Goal: Complete application form: Complete application form

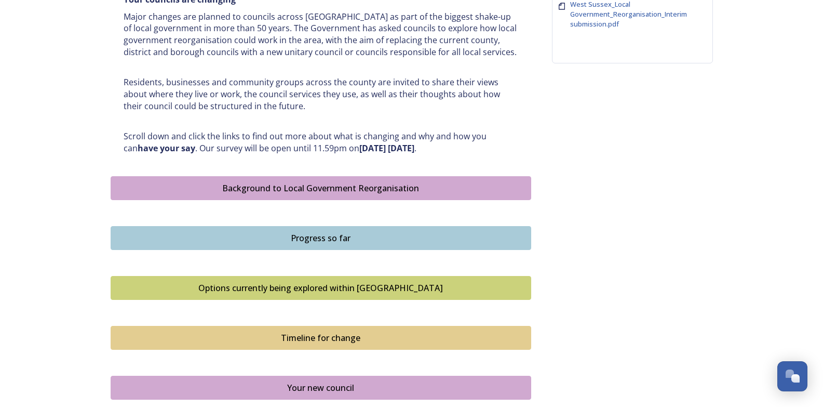
scroll to position [555, 0]
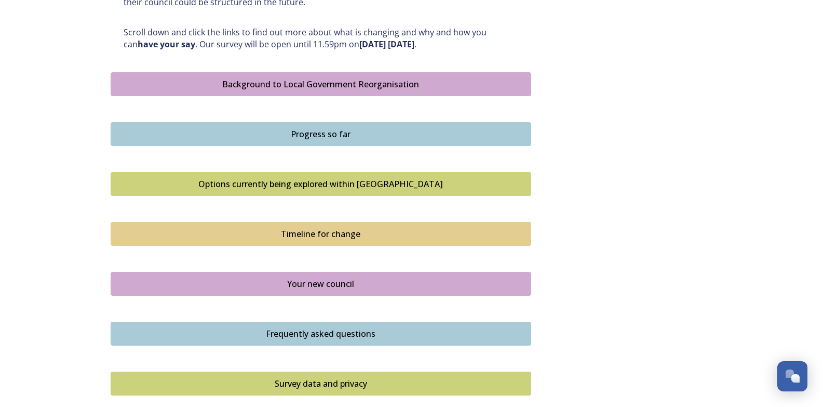
click at [345, 281] on div "Your new council" at bounding box center [320, 283] width 409 height 12
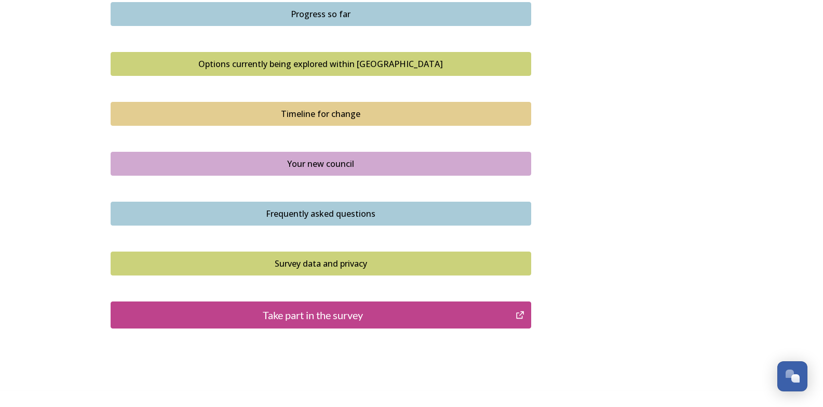
scroll to position [711, 0]
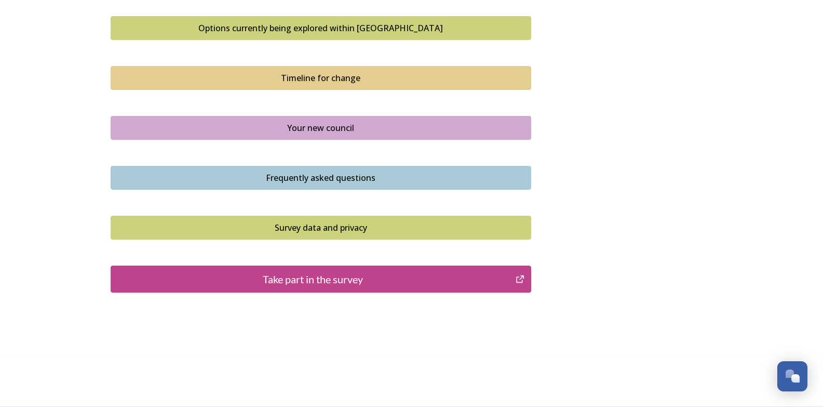
click at [334, 281] on div "Take part in the survey" at bounding box center [313, 279] width 394 height 16
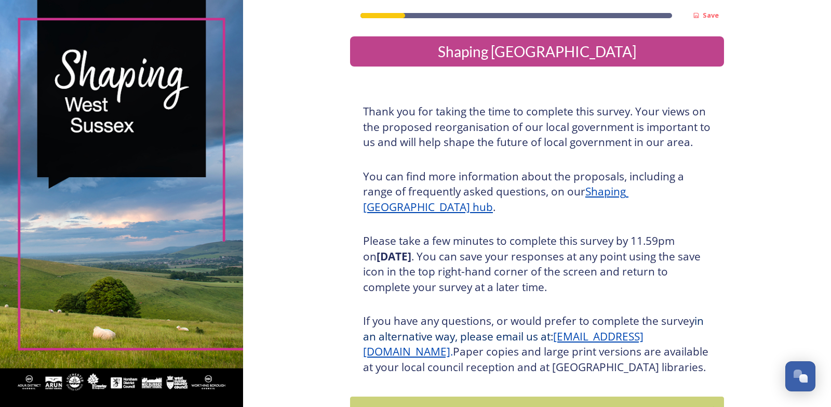
scroll to position [92, 0]
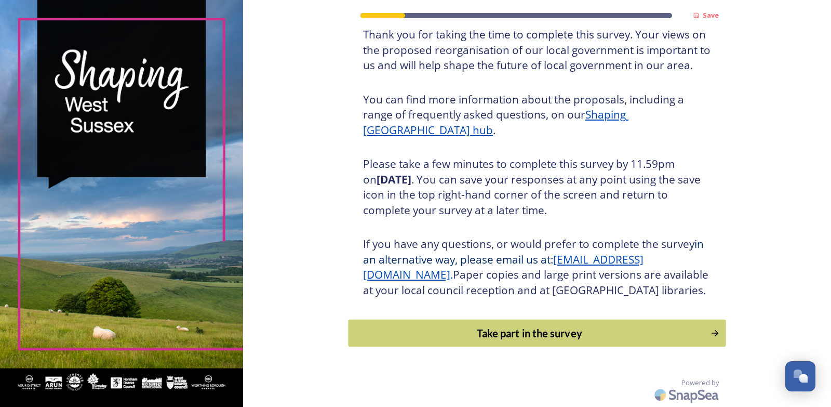
click at [537, 332] on div "Take part in the survey" at bounding box center [529, 333] width 351 height 16
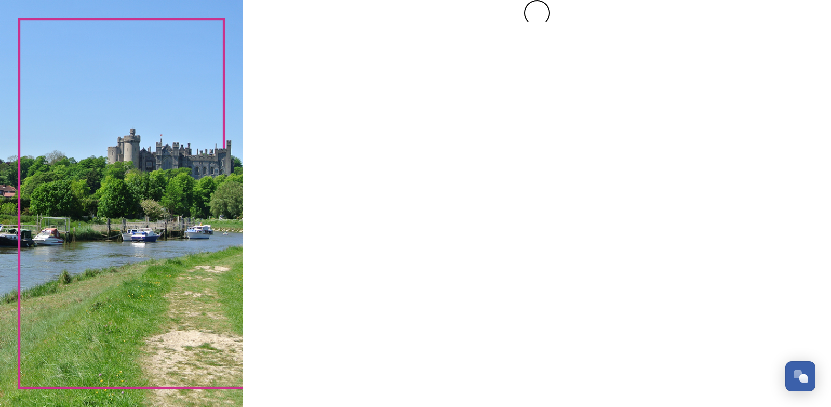
scroll to position [0, 0]
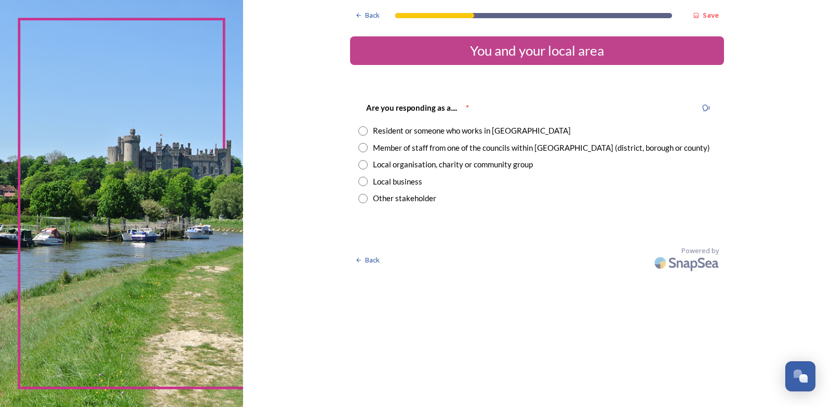
click at [365, 132] on input "radio" at bounding box center [362, 130] width 9 height 9
radio input "true"
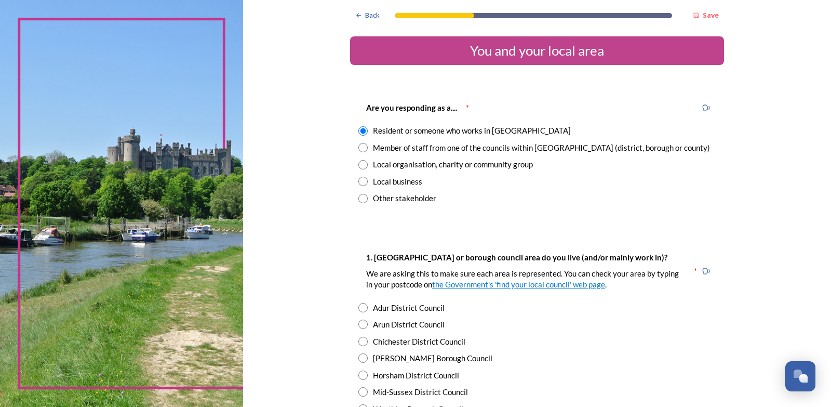
scroll to position [104, 0]
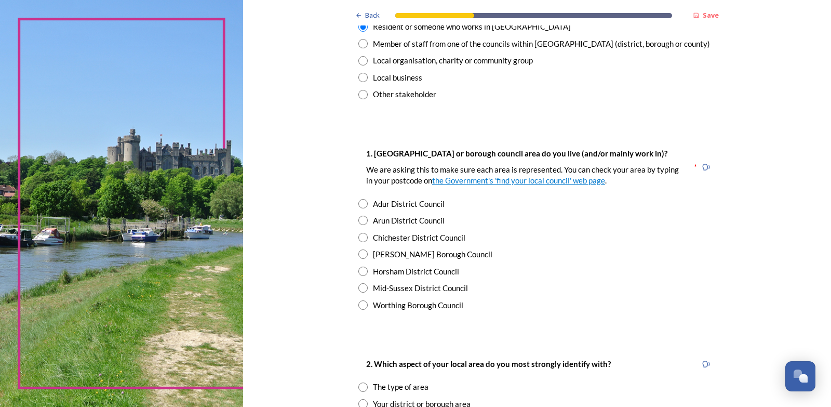
click at [359, 205] on input "radio" at bounding box center [362, 203] width 9 height 9
radio input "true"
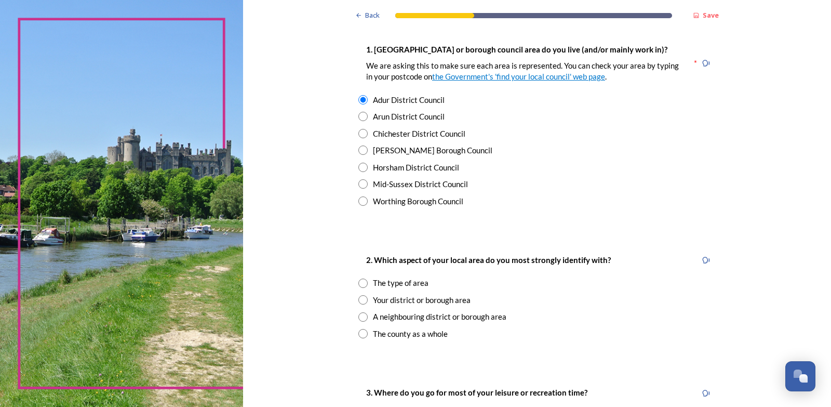
scroll to position [312, 0]
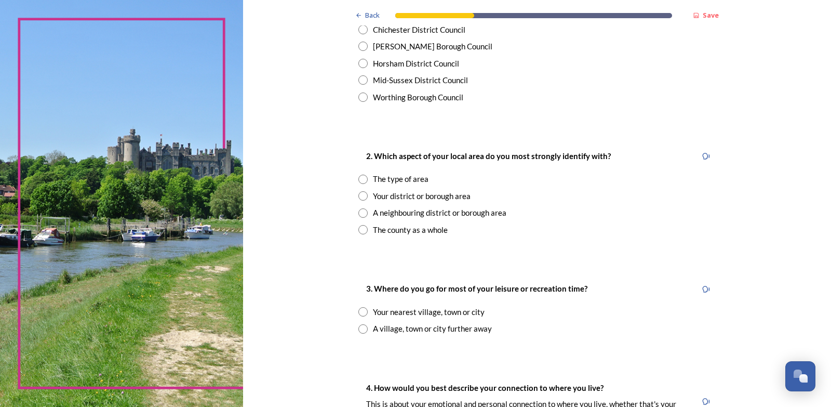
click at [361, 192] on input "radio" at bounding box center [362, 195] width 9 height 9
radio input "true"
click at [358, 178] on input "radio" at bounding box center [362, 178] width 9 height 9
radio input "true"
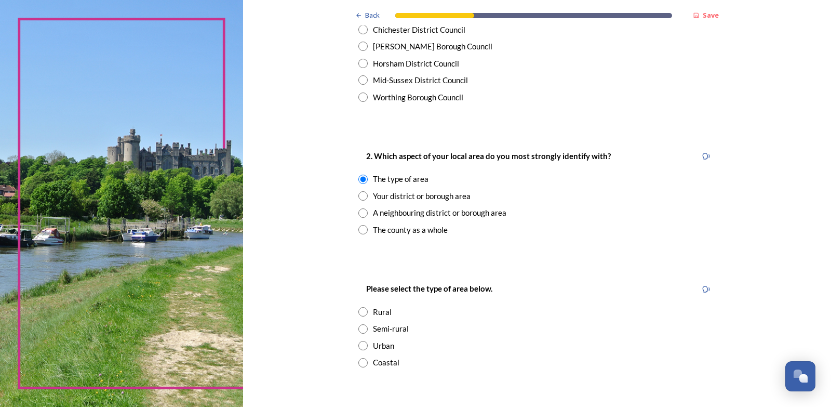
click at [359, 195] on input "radio" at bounding box center [362, 195] width 9 height 9
radio input "true"
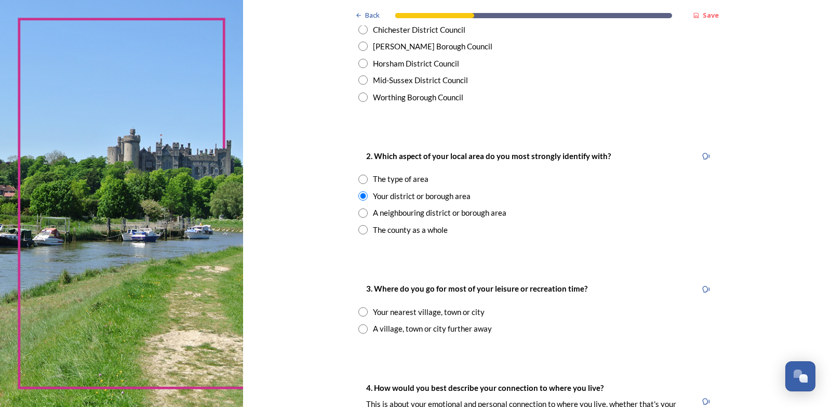
scroll to position [415, 0]
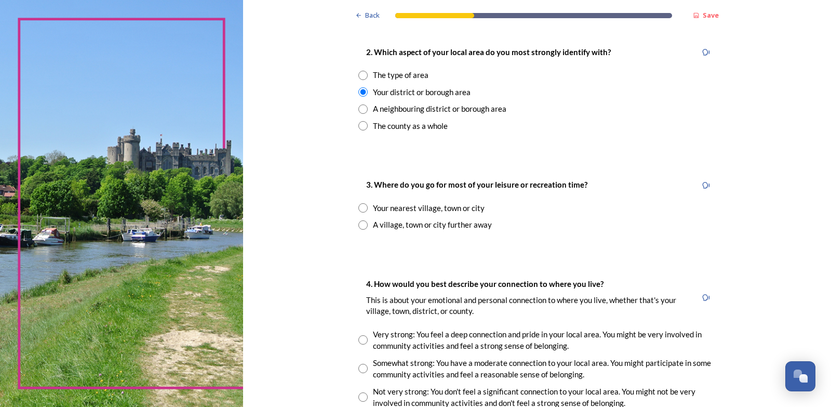
click at [358, 209] on input "radio" at bounding box center [362, 207] width 9 height 9
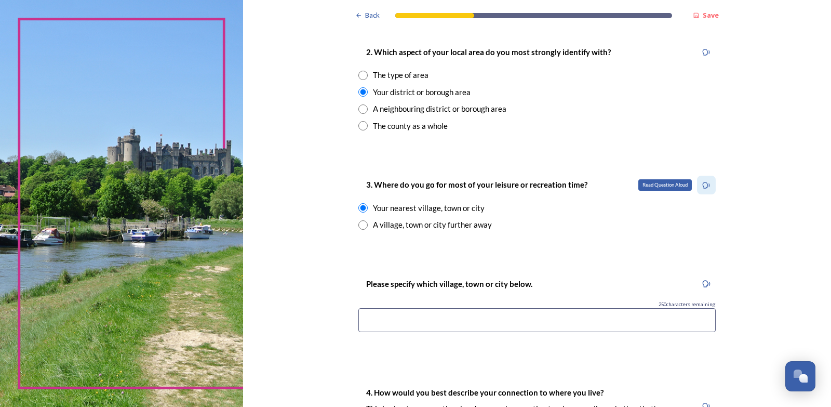
click at [702, 186] on icon at bounding box center [706, 185] width 8 height 8
click at [703, 187] on icon at bounding box center [706, 185] width 7 height 7
click at [359, 208] on input "radio" at bounding box center [362, 207] width 9 height 9
radio input "false"
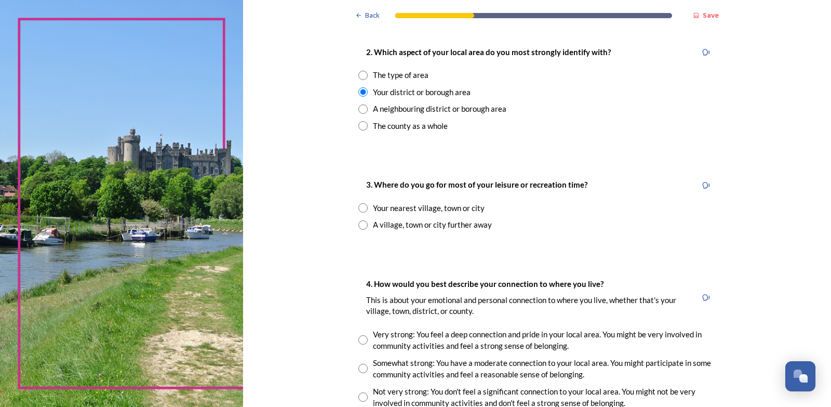
scroll to position [571, 0]
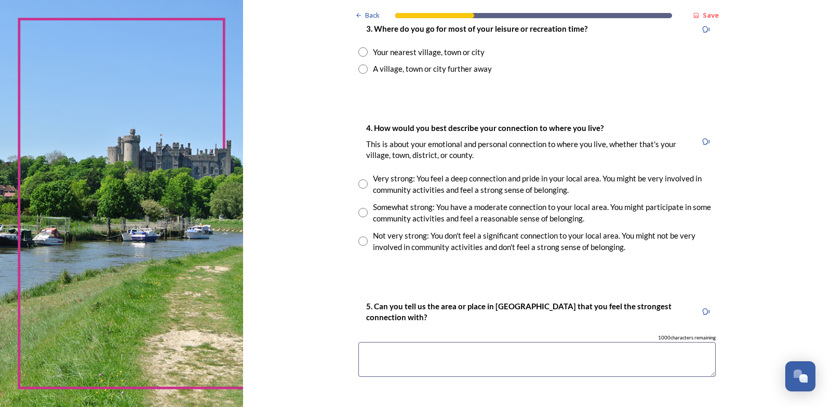
drag, startPoint x: 357, startPoint y: 209, endPoint x: 368, endPoint y: 215, distance: 12.1
click at [360, 211] on input "radio" at bounding box center [362, 212] width 9 height 9
radio input "true"
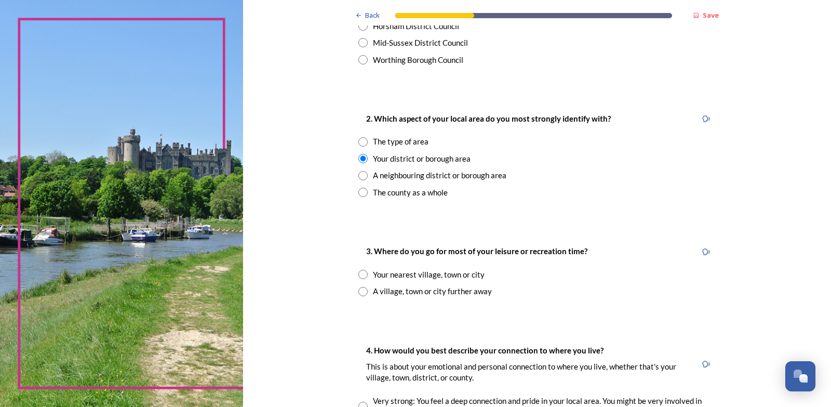
scroll to position [453, 0]
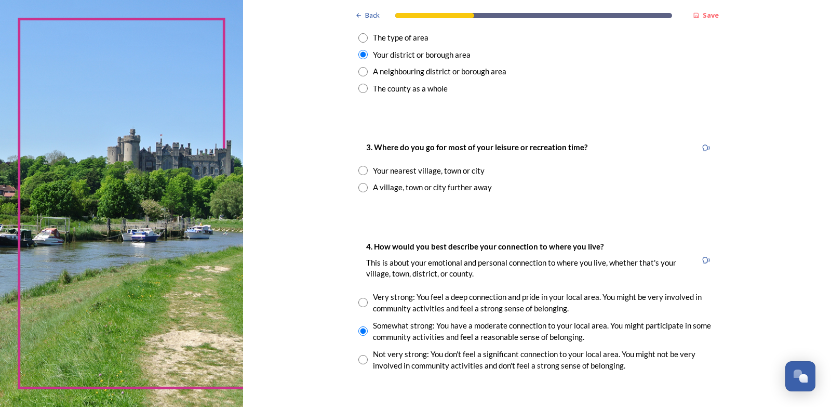
click at [360, 170] on input "radio" at bounding box center [362, 170] width 9 height 9
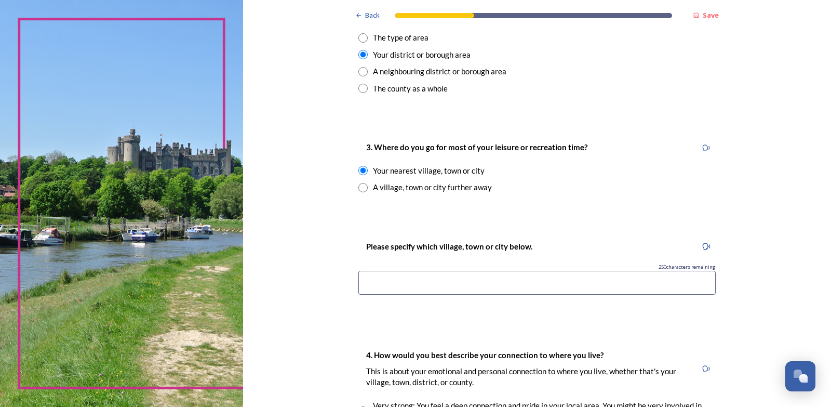
click at [359, 170] on input "radio" at bounding box center [362, 170] width 9 height 9
radio input "false"
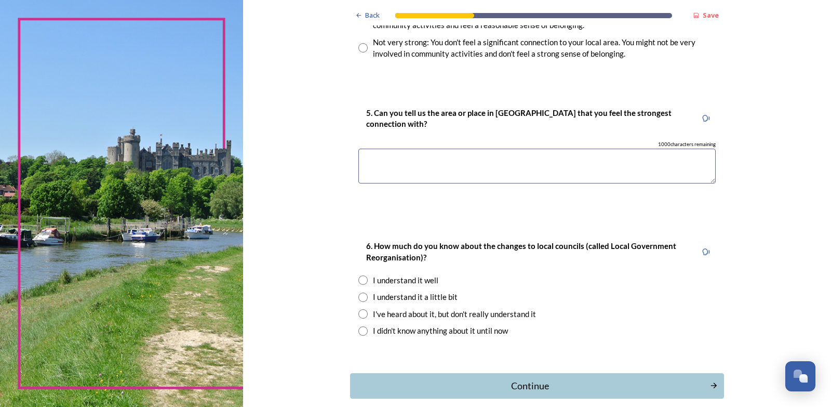
scroll to position [816, 0]
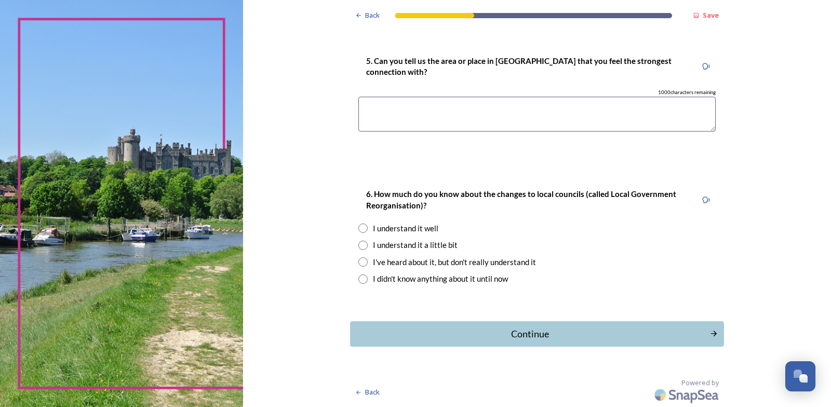
click at [358, 245] on input "radio" at bounding box center [362, 244] width 9 height 9
radio input "true"
click at [538, 332] on div "Continue" at bounding box center [530, 334] width 352 height 14
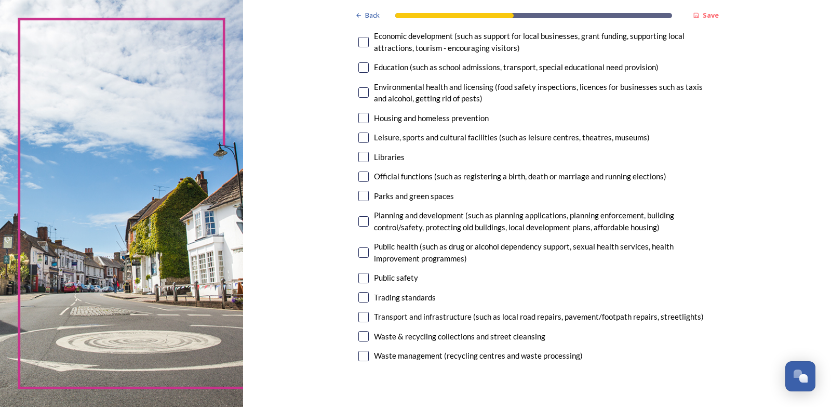
scroll to position [312, 0]
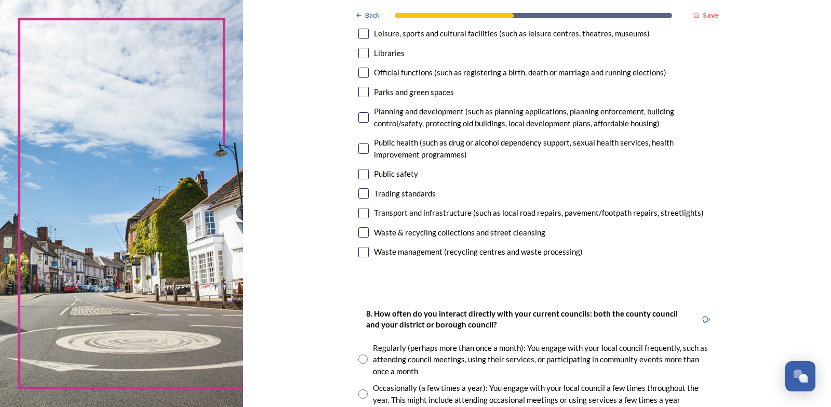
click at [358, 234] on input "checkbox" at bounding box center [363, 232] width 10 height 10
checkbox input "true"
click at [362, 253] on input "checkbox" at bounding box center [363, 252] width 10 height 10
checkbox input "true"
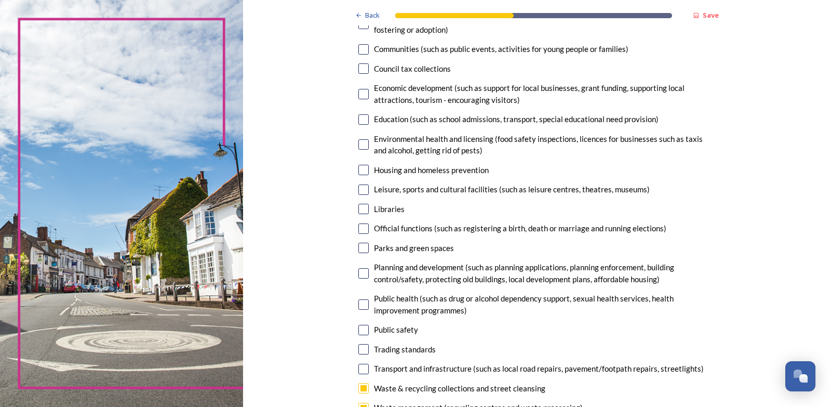
scroll to position [0, 0]
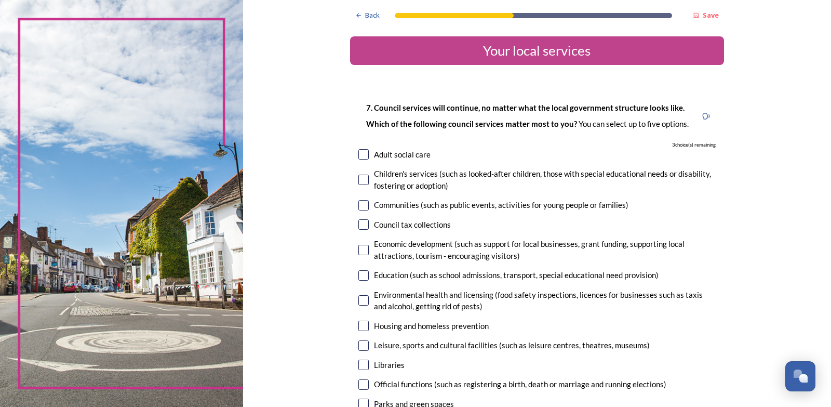
click at [359, 156] on input "checkbox" at bounding box center [363, 154] width 10 height 10
checkbox input "true"
click at [358, 223] on input "checkbox" at bounding box center [363, 224] width 10 height 10
checkbox input "true"
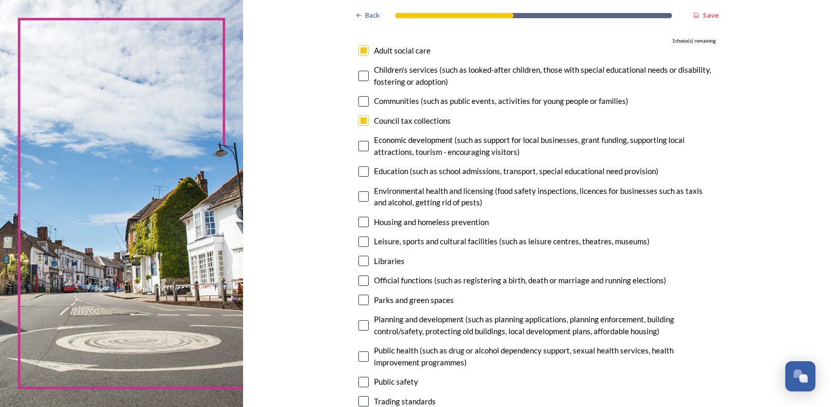
click at [362, 257] on input "checkbox" at bounding box center [363, 260] width 10 height 10
checkbox input "true"
click at [359, 121] on input "checkbox" at bounding box center [363, 120] width 10 height 10
checkbox input "false"
click at [359, 323] on input "checkbox" at bounding box center [363, 325] width 10 height 10
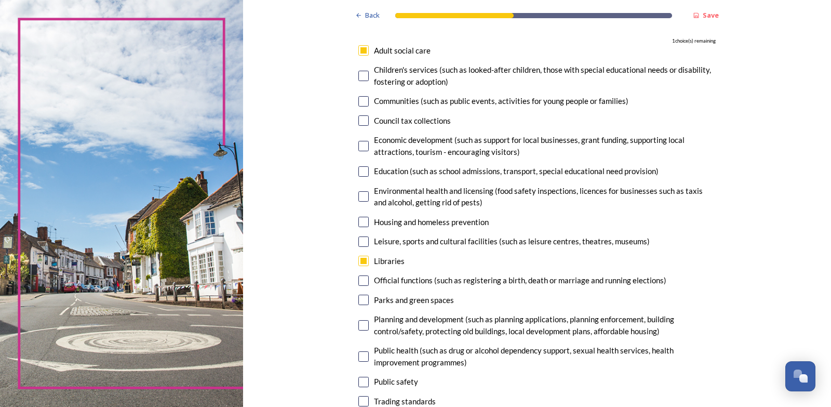
checkbox input "true"
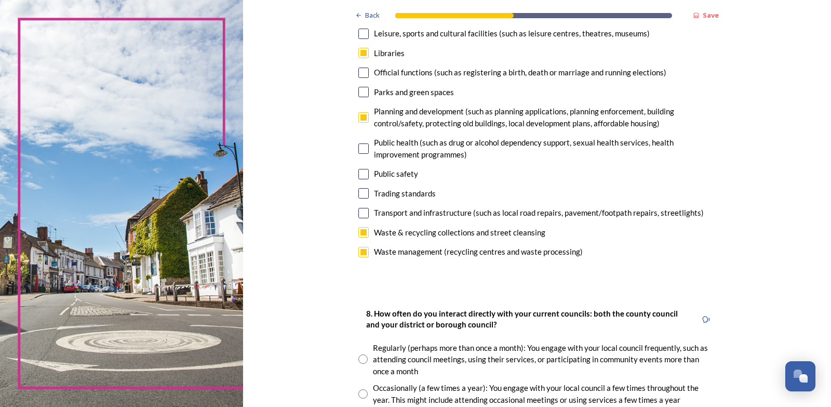
scroll to position [415, 0]
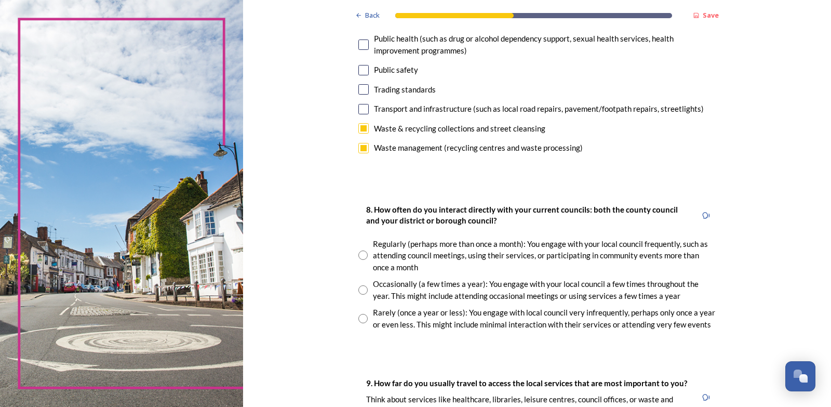
drag, startPoint x: 357, startPoint y: 286, endPoint x: 372, endPoint y: 291, distance: 15.9
click at [363, 288] on input "radio" at bounding box center [362, 289] width 9 height 9
radio input "true"
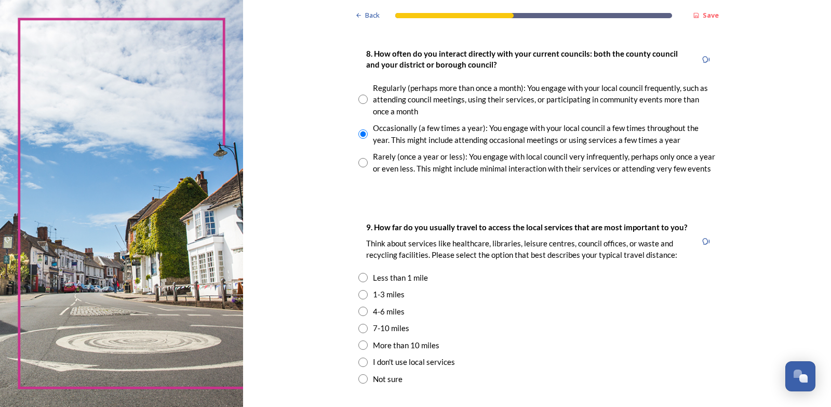
scroll to position [623, 0]
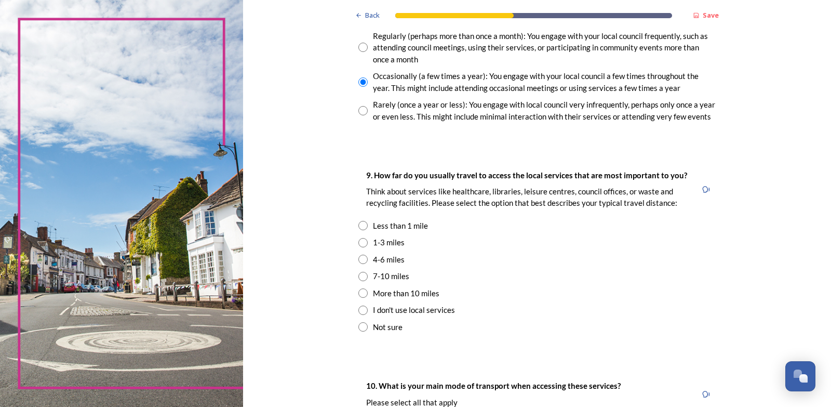
click at [361, 243] on input "radio" at bounding box center [362, 242] width 9 height 9
radio input "true"
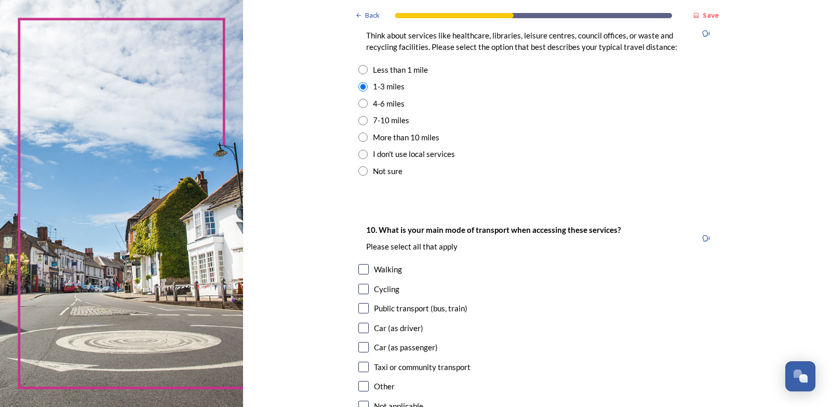
scroll to position [883, 0]
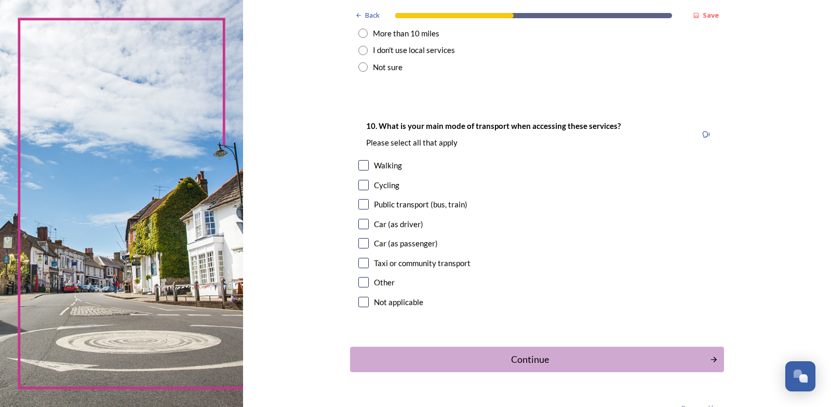
click at [361, 164] on input "checkbox" at bounding box center [363, 165] width 10 height 10
checkbox input "true"
click at [360, 207] on input "checkbox" at bounding box center [363, 204] width 10 height 10
checkbox input "true"
click at [360, 224] on input "checkbox" at bounding box center [363, 224] width 10 height 10
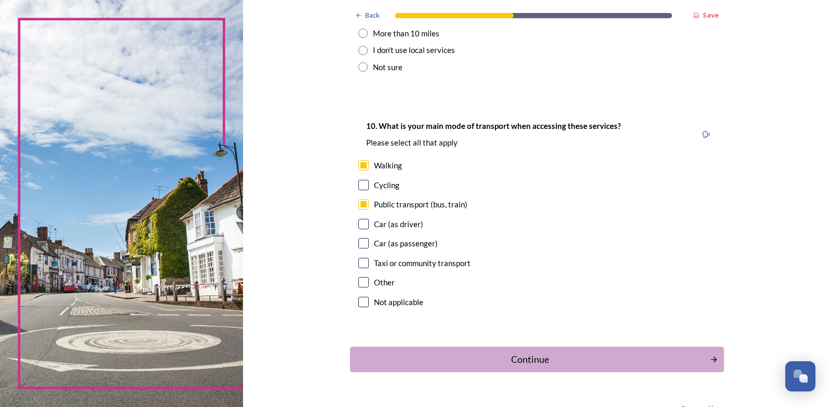
checkbox input "true"
click at [509, 354] on div "Continue" at bounding box center [530, 359] width 352 height 14
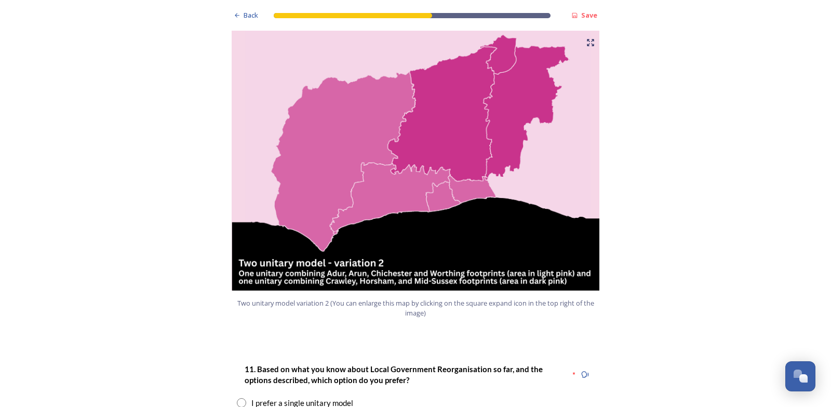
scroll to position [1142, 0]
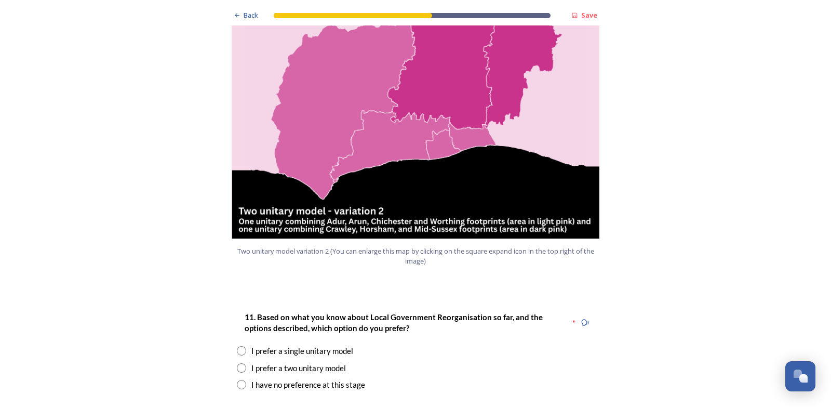
click at [239, 363] on input "radio" at bounding box center [241, 367] width 9 height 9
radio input "true"
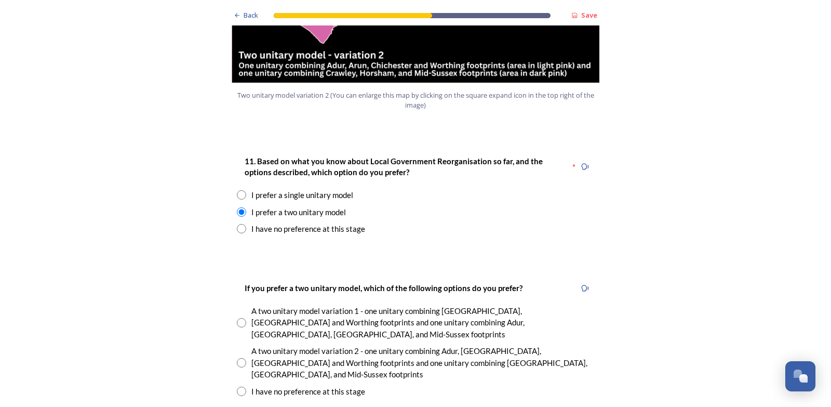
click at [238, 358] on input "radio" at bounding box center [241, 362] width 9 height 9
radio input "true"
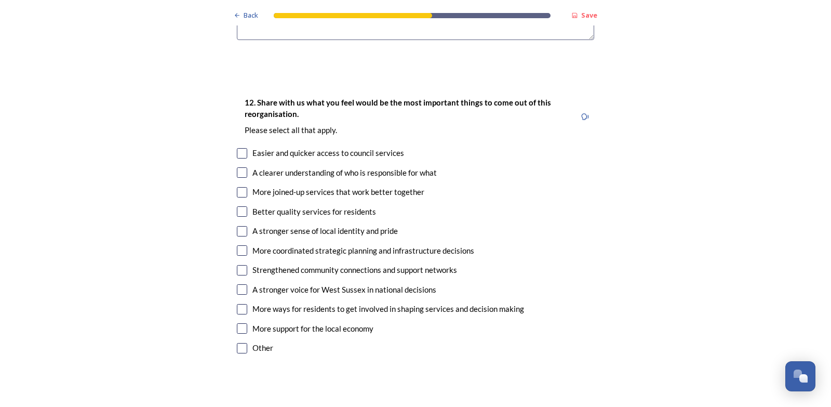
scroll to position [1973, 0]
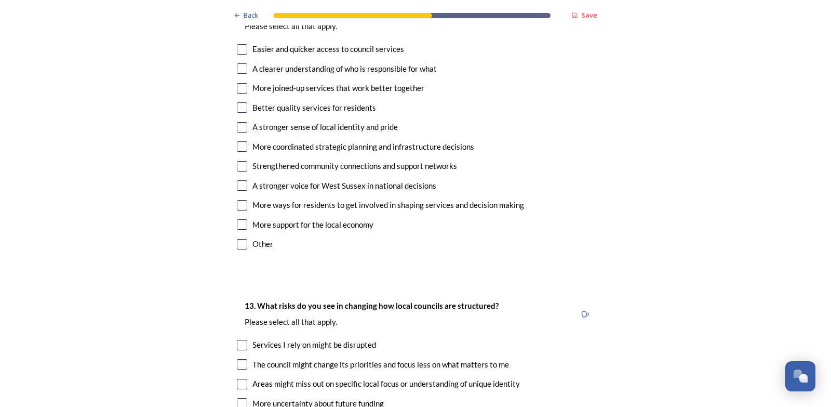
click at [237, 340] on input "checkbox" at bounding box center [242, 345] width 10 height 10
checkbox input "true"
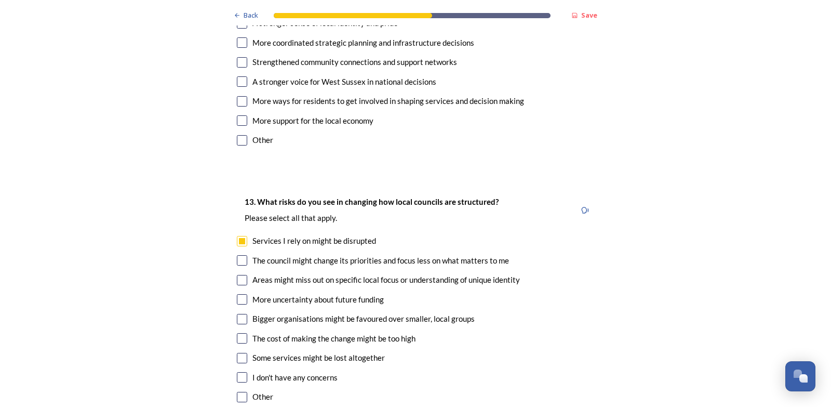
click at [240, 353] on input "checkbox" at bounding box center [242, 358] width 10 height 10
checkbox input "true"
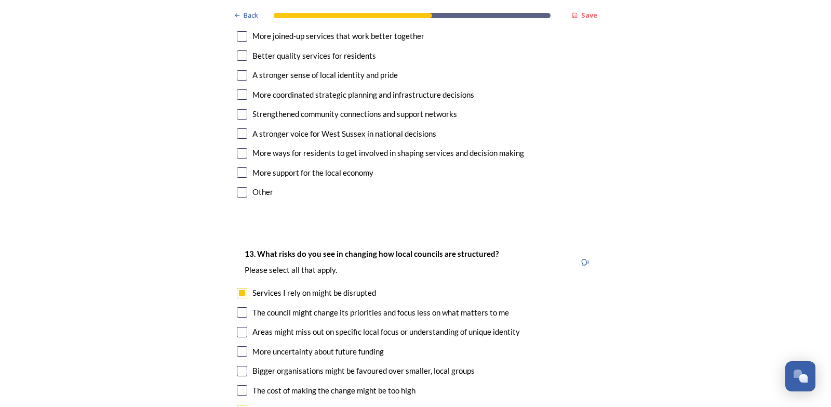
scroll to position [2129, 0]
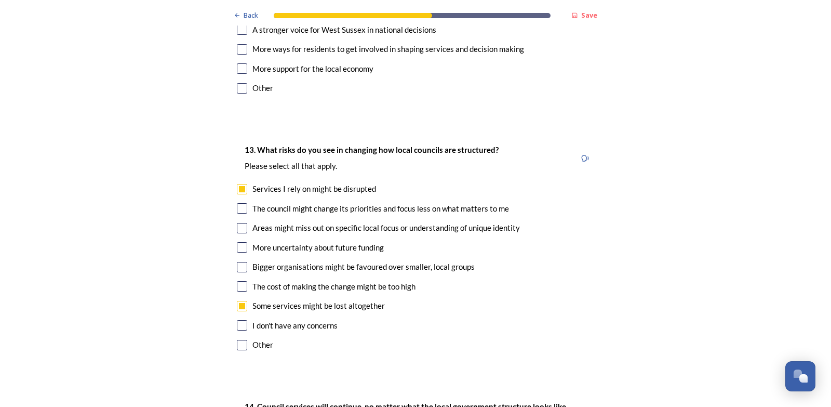
click at [239, 223] on input "checkbox" at bounding box center [242, 228] width 10 height 10
checkbox input "true"
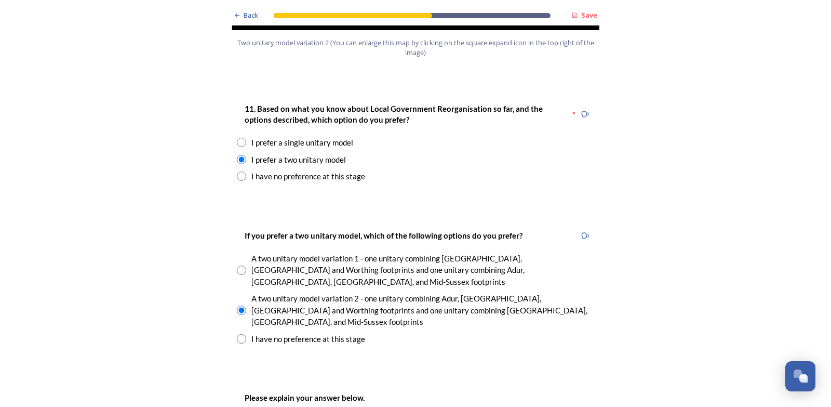
scroll to position [1454, 0]
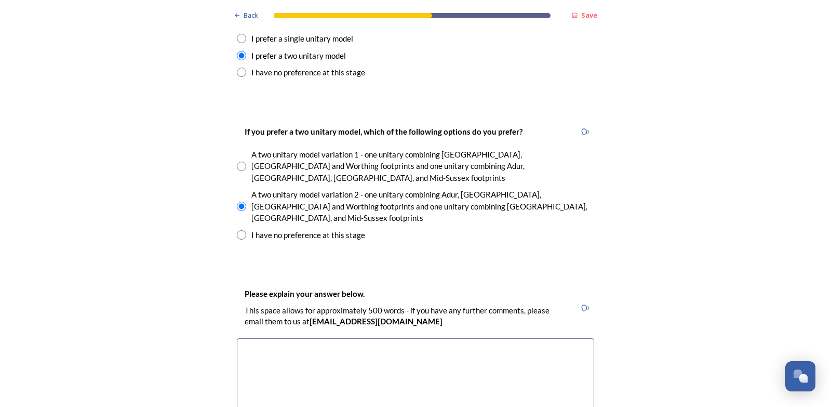
click at [314, 338] on textarea at bounding box center [415, 396] width 357 height 117
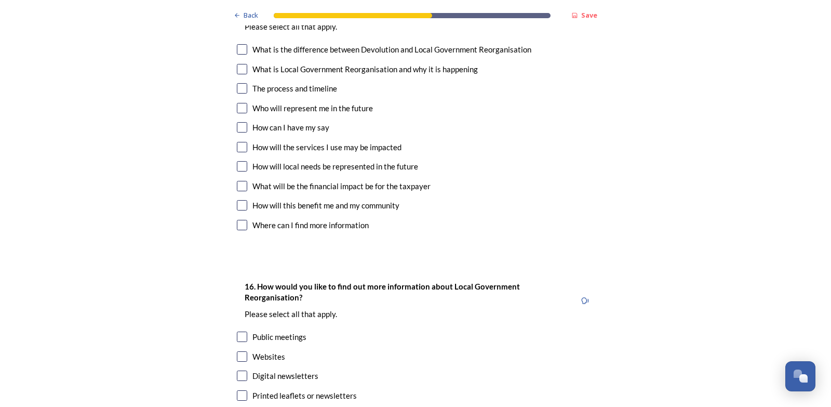
scroll to position [3168, 0]
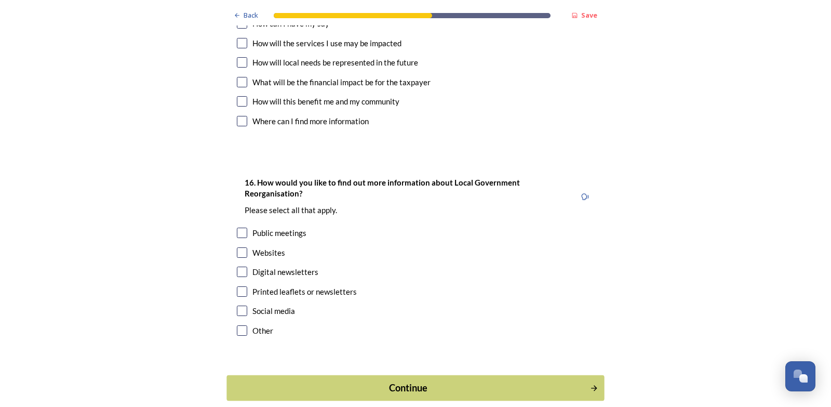
click at [407, 381] on div "Continue" at bounding box center [409, 388] width 352 height 14
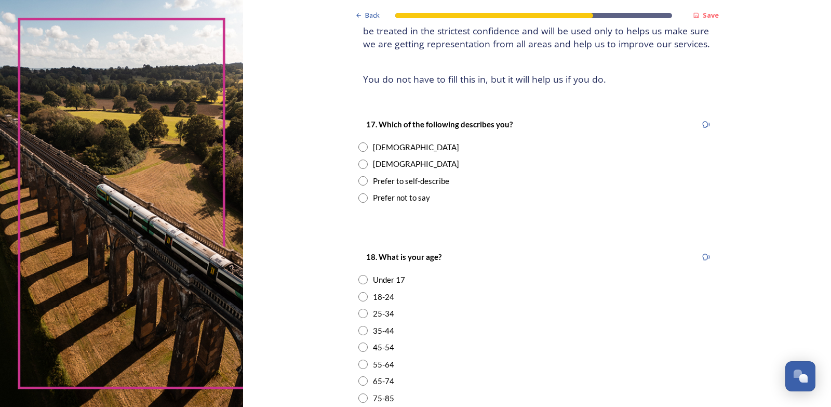
scroll to position [0, 0]
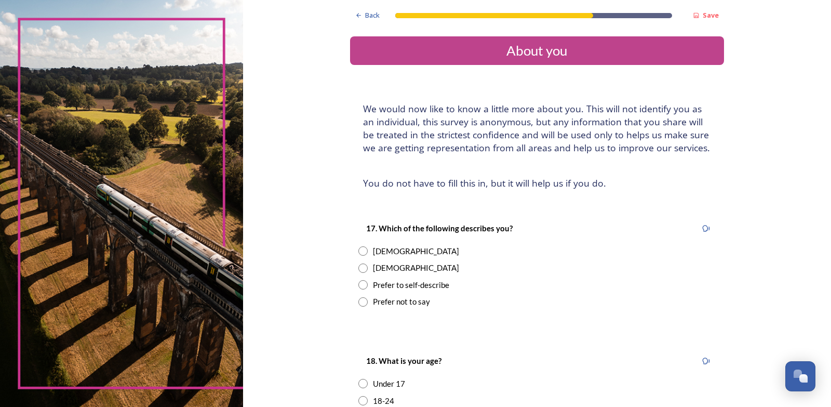
click at [358, 253] on input "radio" at bounding box center [362, 250] width 9 height 9
radio input "true"
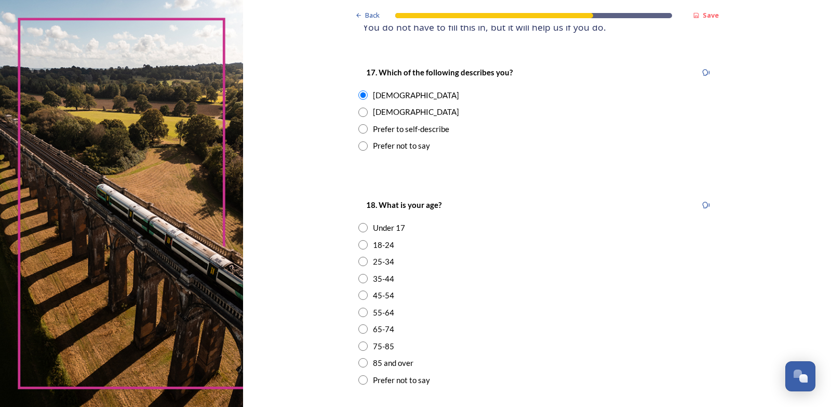
click at [358, 329] on input "radio" at bounding box center [362, 328] width 9 height 9
radio input "true"
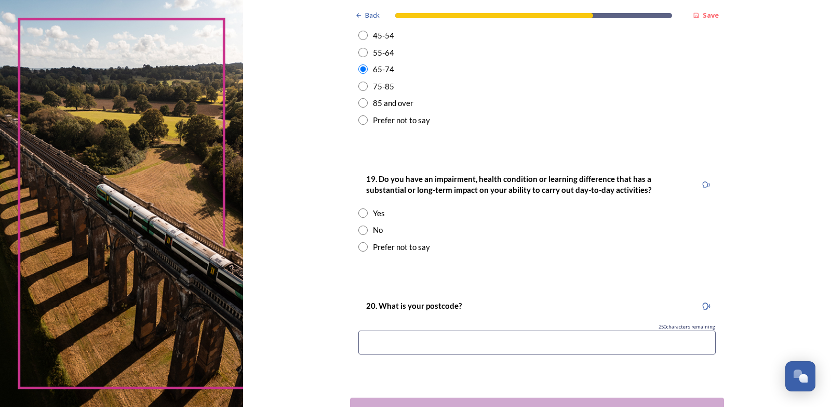
scroll to position [467, 0]
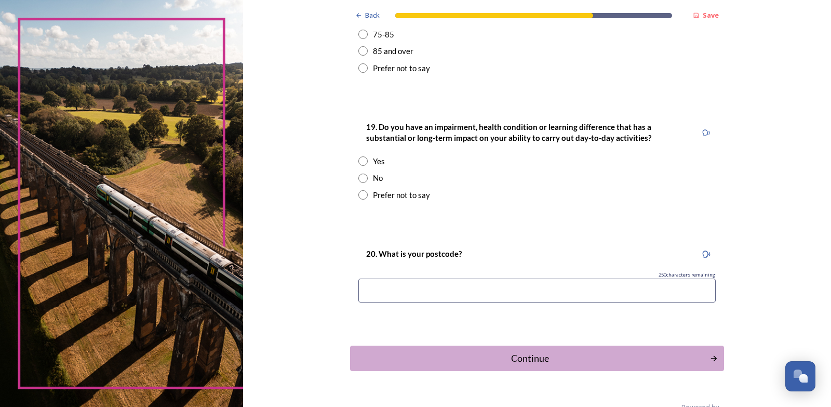
click at [416, 292] on input at bounding box center [536, 290] width 357 height 24
type input "BN43 6BJ"
click at [530, 359] on div "Continue" at bounding box center [530, 358] width 352 height 14
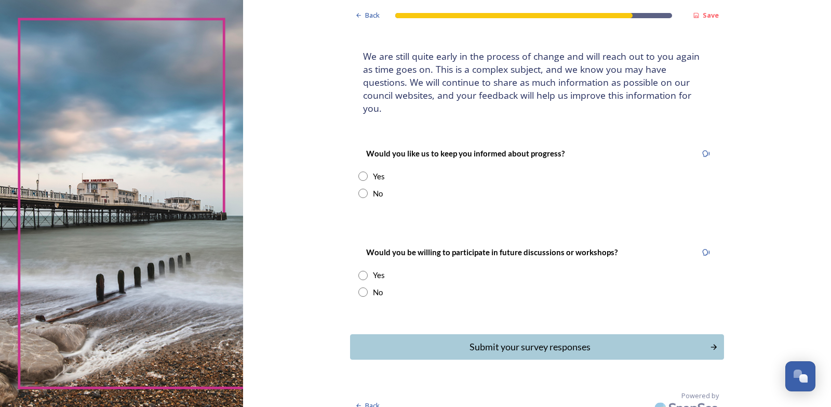
scroll to position [0, 0]
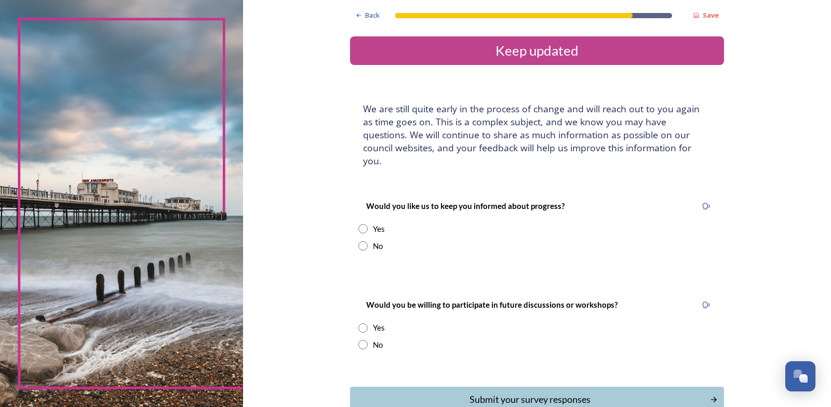
click at [358, 241] on input "radio" at bounding box center [362, 245] width 9 height 9
radio input "true"
click at [358, 340] on input "radio" at bounding box center [362, 344] width 9 height 9
radio input "true"
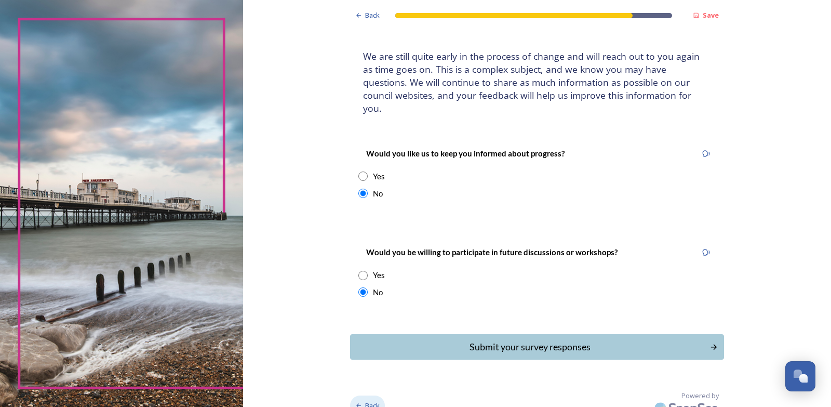
click at [365, 400] on span "Back" at bounding box center [372, 405] width 15 height 10
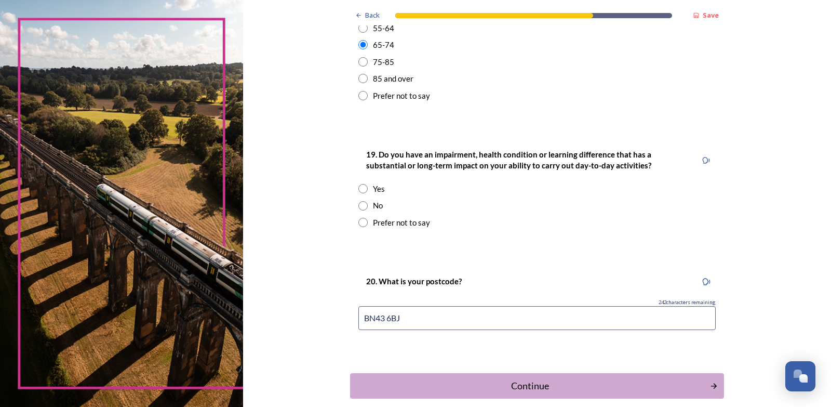
scroll to position [492, 0]
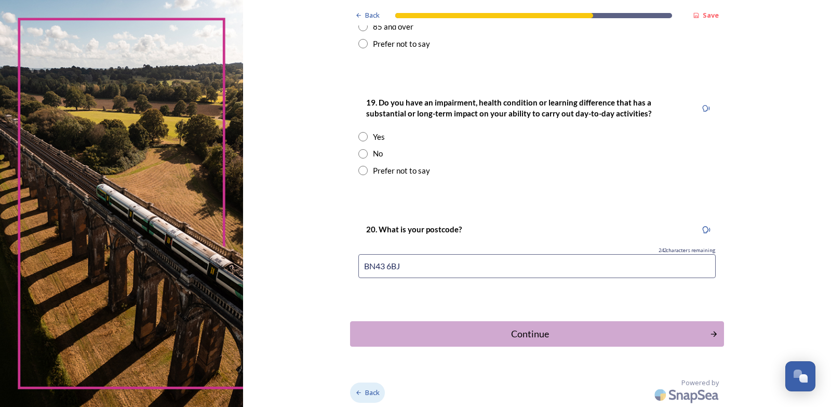
click at [365, 392] on span "Back" at bounding box center [372, 392] width 15 height 10
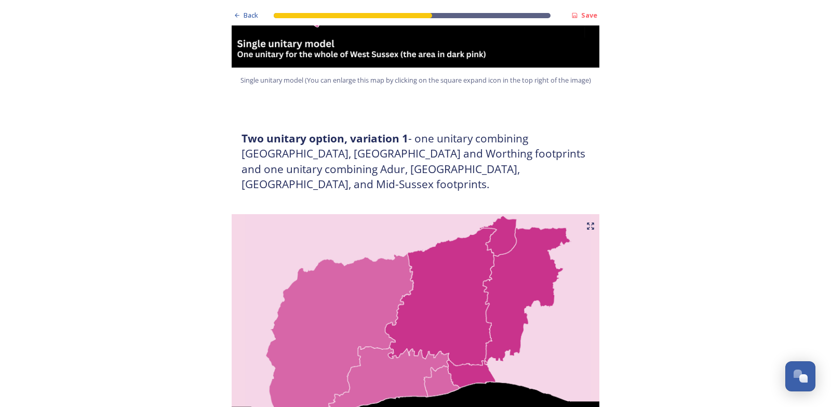
scroll to position [3168, 0]
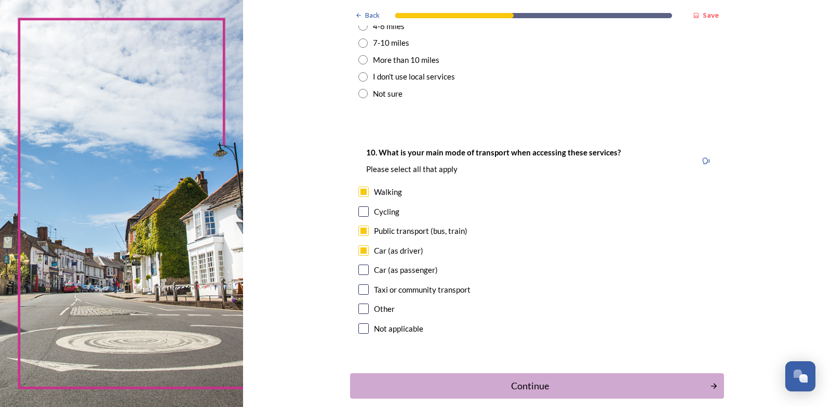
scroll to position [908, 0]
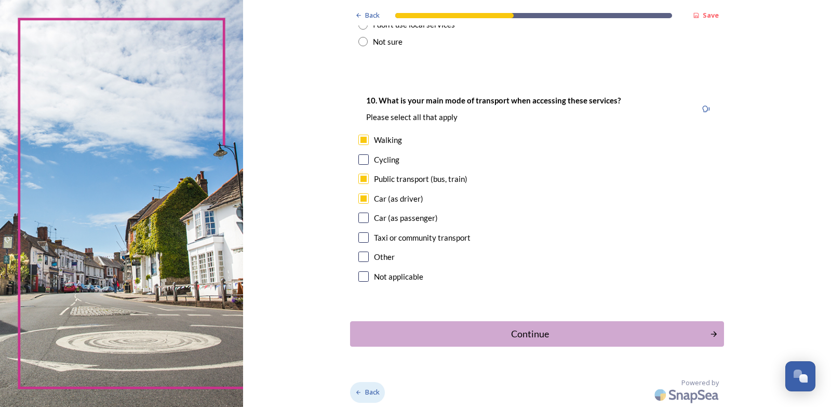
click at [366, 389] on span "Back" at bounding box center [372, 392] width 15 height 10
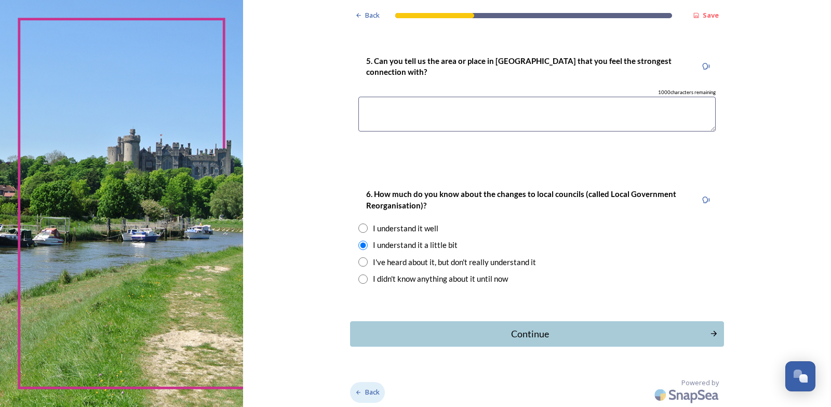
scroll to position [816, 0]
click at [366, 389] on span "Back" at bounding box center [372, 392] width 15 height 10
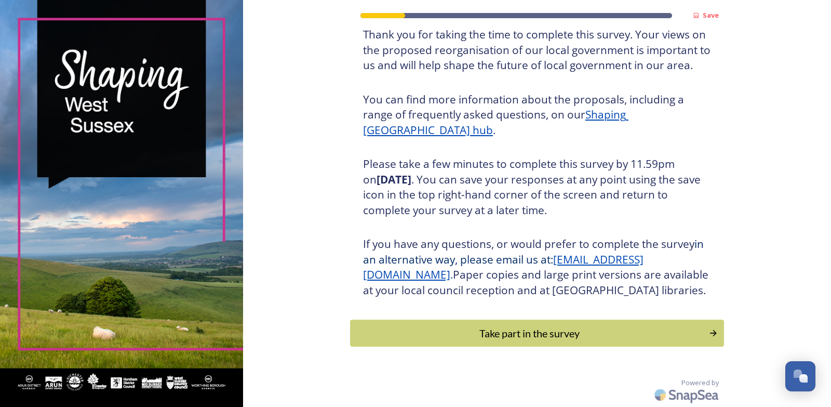
scroll to position [92, 0]
click at [710, 332] on icon "Continue" at bounding box center [715, 333] width 10 height 10
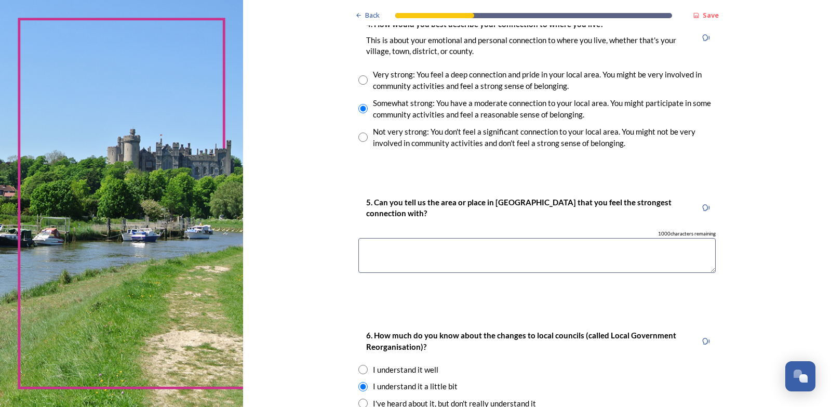
scroll to position [779, 0]
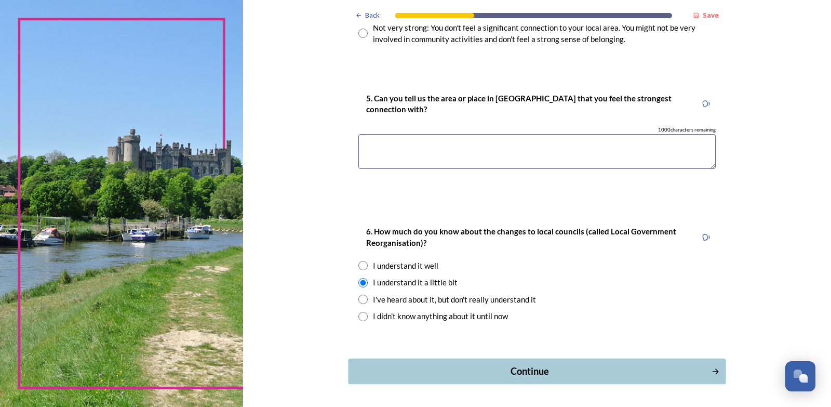
click at [711, 370] on icon "Continue" at bounding box center [715, 370] width 9 height 9
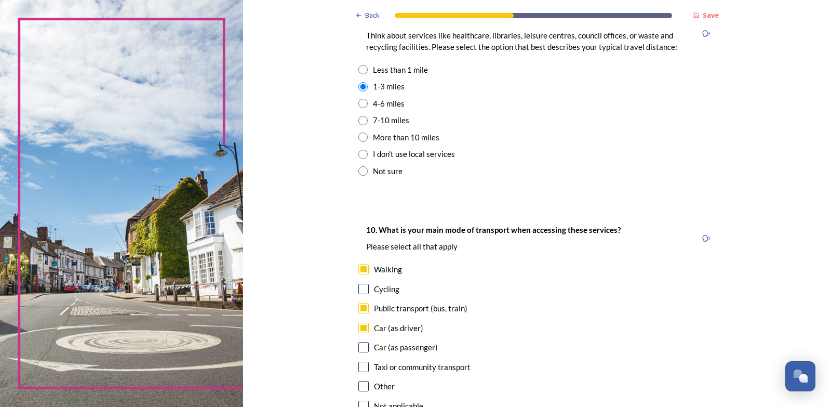
scroll to position [908, 0]
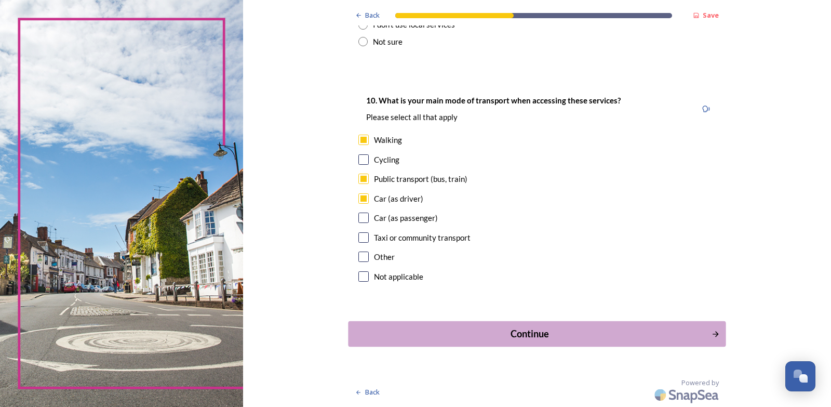
click at [711, 331] on icon "Continue" at bounding box center [715, 333] width 9 height 9
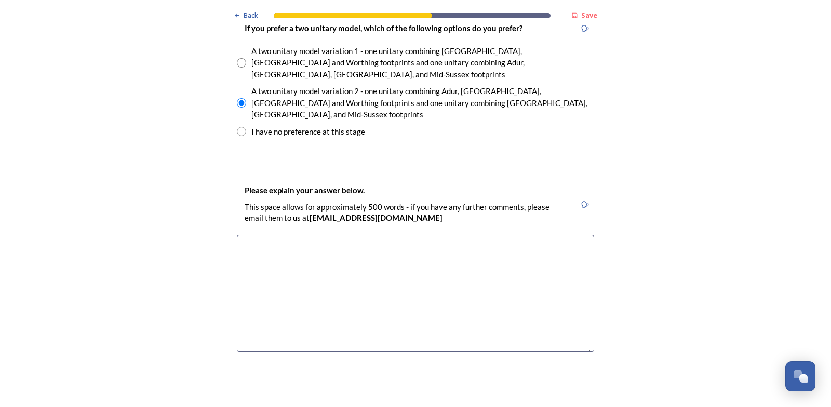
scroll to position [1402, 0]
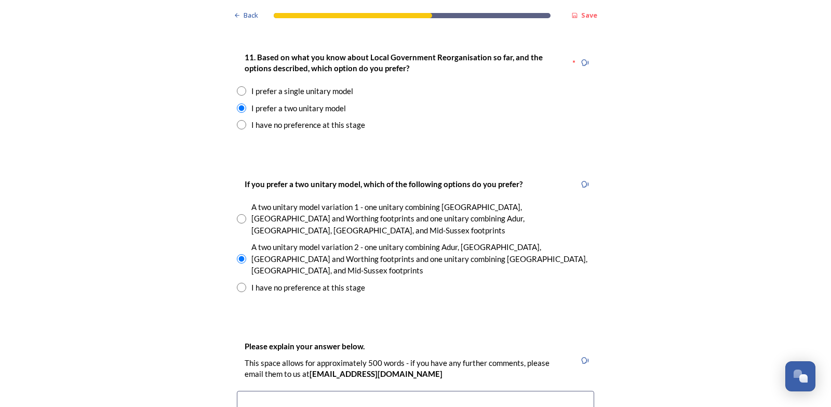
drag, startPoint x: 426, startPoint y: 347, endPoint x: 379, endPoint y: 349, distance: 47.3
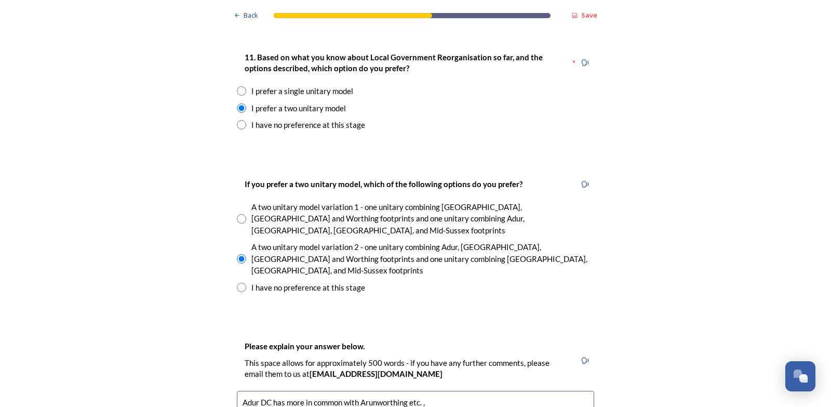
drag, startPoint x: 425, startPoint y: 350, endPoint x: 358, endPoint y: 346, distance: 67.6
drag, startPoint x: 424, startPoint y: 351, endPoint x: 379, endPoint y: 348, distance: 45.8
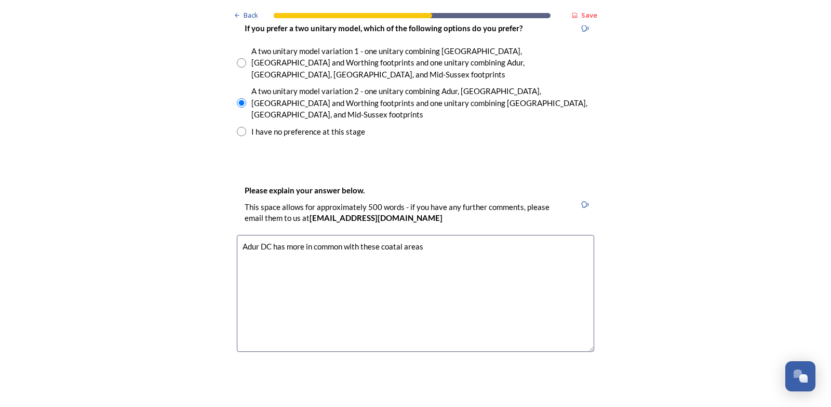
click at [389, 235] on textarea "Adur DC has more in common with these coatal areas" at bounding box center [415, 293] width 357 height 117
click at [430, 235] on textarea "Adur DC has more in common with these coastal areas" at bounding box center [415, 293] width 357 height 117
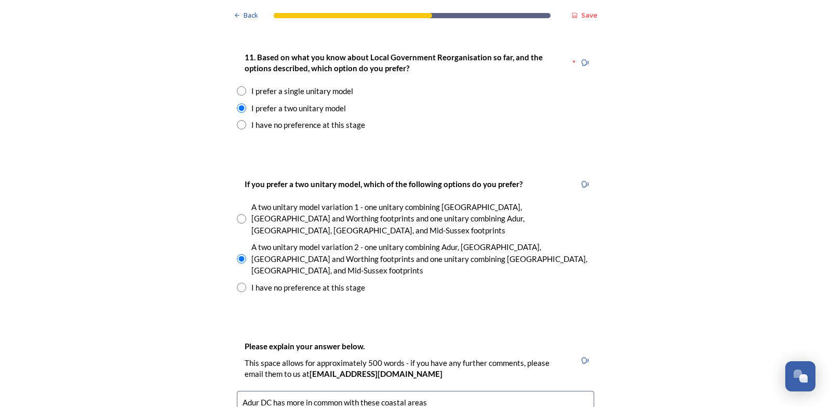
scroll to position [1506, 0]
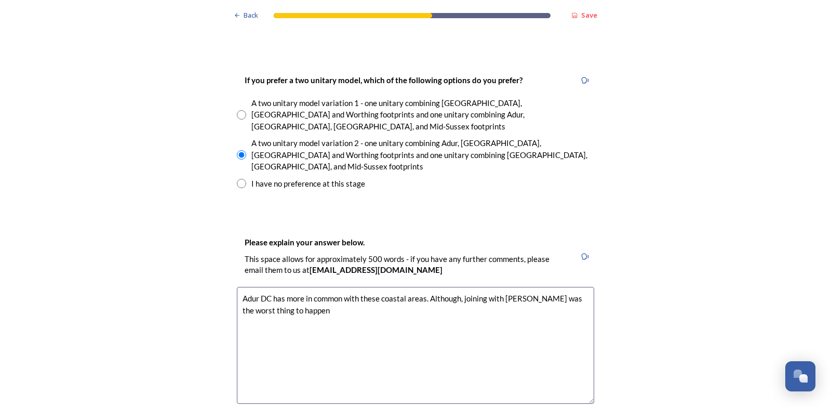
click at [535, 287] on textarea "Adur DC has more in common with these coastal areas. Although, joining with Wor…" at bounding box center [415, 345] width 357 height 117
click at [369, 287] on textarea "Adur DC has more in common with these coastal areas. Although, joining with Wor…" at bounding box center [415, 345] width 357 height 117
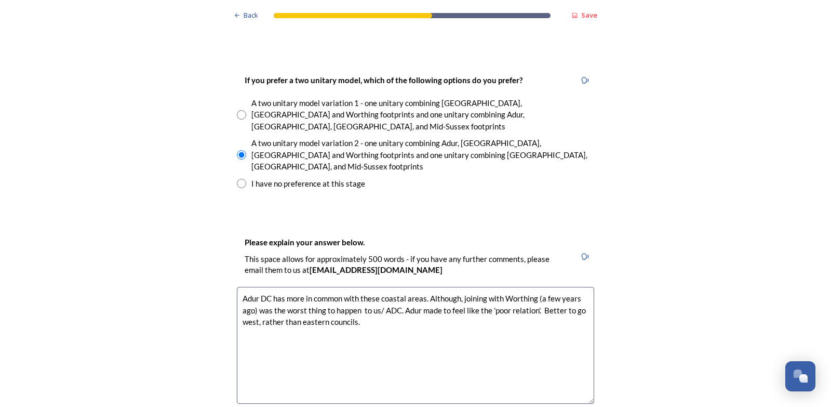
click at [579, 287] on textarea "Adur DC has more in common with these coastal areas. Although, joining with Wor…" at bounding box center [415, 345] width 357 height 117
click at [400, 287] on textarea "Adur DC has more in common with these coastal areas. Although, joining with Wor…" at bounding box center [415, 345] width 357 height 117
click at [419, 287] on textarea "Adur DC has more in common with these coastal areas. Although, joining with Wor…" at bounding box center [415, 345] width 357 height 117
drag, startPoint x: 291, startPoint y: 269, endPoint x: 396, endPoint y: 273, distance: 104.4
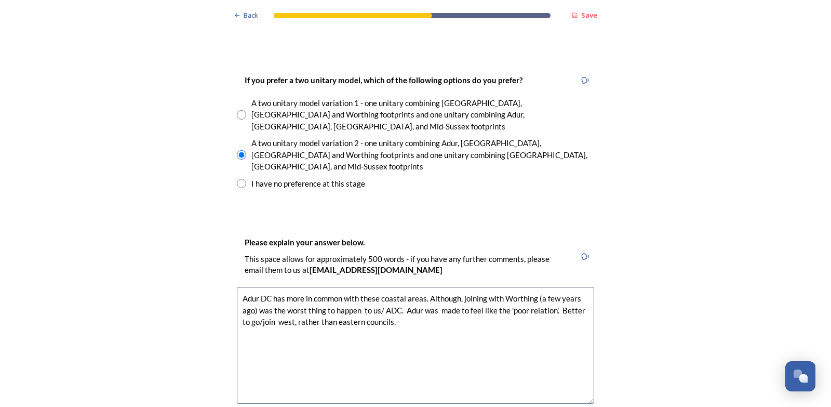
click at [396, 287] on textarea "Adur DC has more in common with these coastal areas. Although, joining with Wor…" at bounding box center [415, 345] width 357 height 117
click at [352, 287] on textarea "Adur DC has more in common with these coastal areas. Although, joining with Wor…" at bounding box center [415, 345] width 357 height 117
click at [391, 287] on textarea "Adur DC has more in common with these coastal areas. Although, joining with Wor…" at bounding box center [415, 345] width 357 height 117
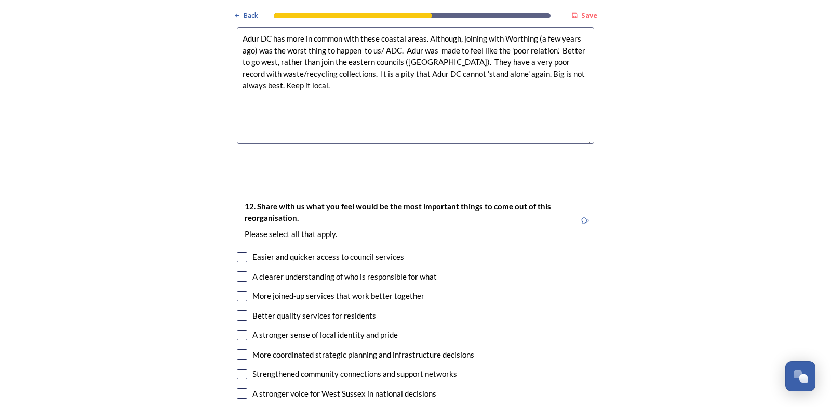
scroll to position [1869, 0]
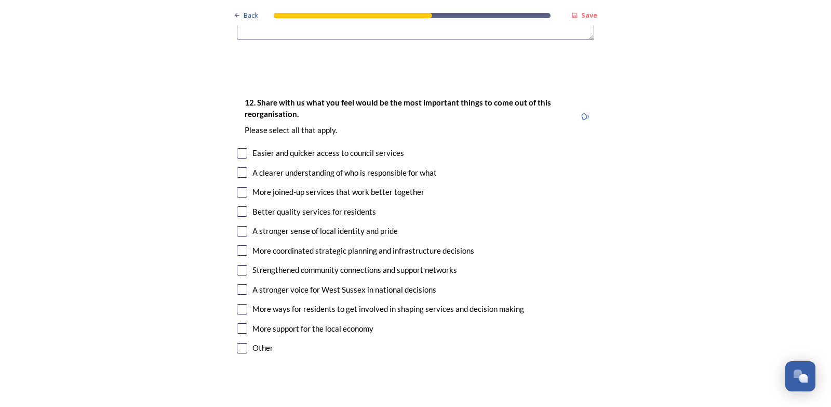
type textarea "Adur DC has more in common with these coastal areas. Although, joining with Wor…"
click at [239, 343] on input "checkbox" at bounding box center [242, 348] width 10 height 10
checkbox input "true"
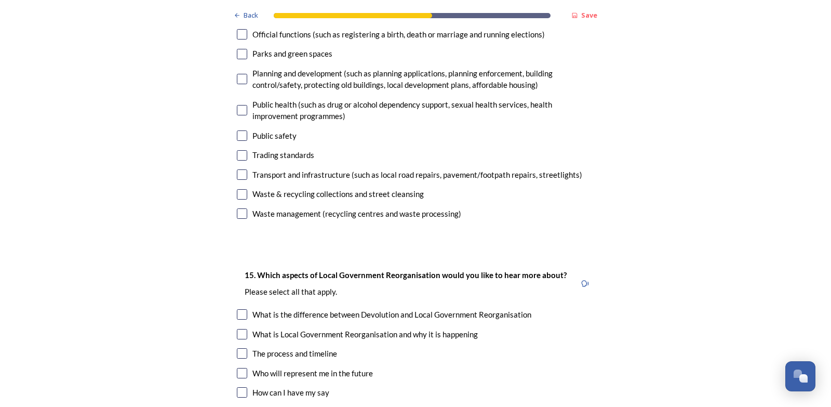
scroll to position [3063, 0]
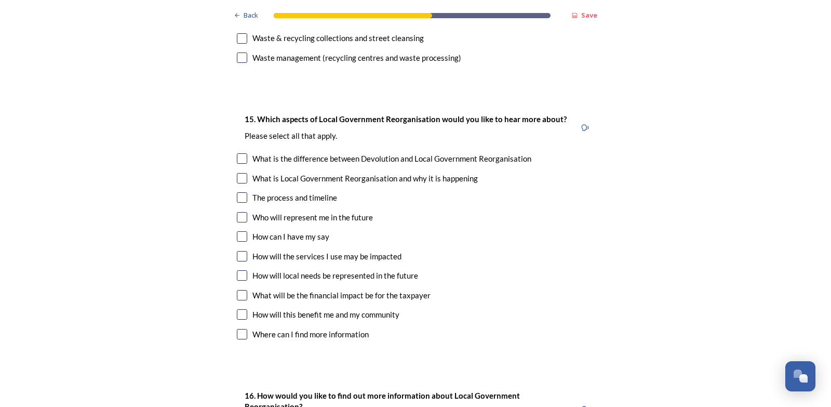
type input "Who says that it will be better."
click at [240, 251] on input "checkbox" at bounding box center [242, 256] width 10 height 10
checkbox input "true"
click at [242, 270] on input "checkbox" at bounding box center [242, 275] width 10 height 10
checkbox input "true"
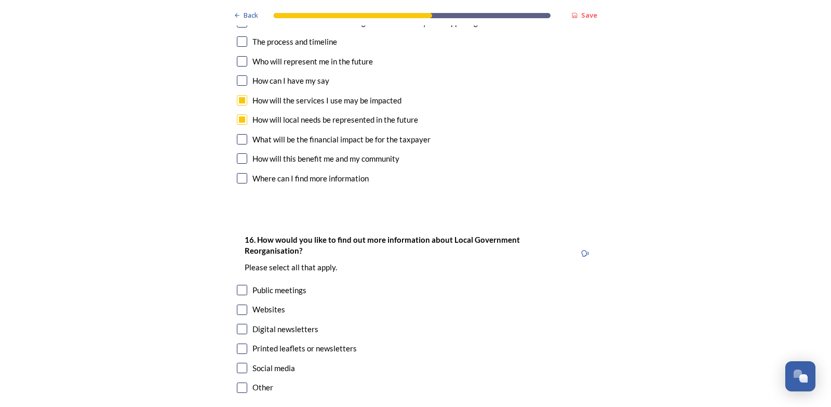
scroll to position [3276, 0]
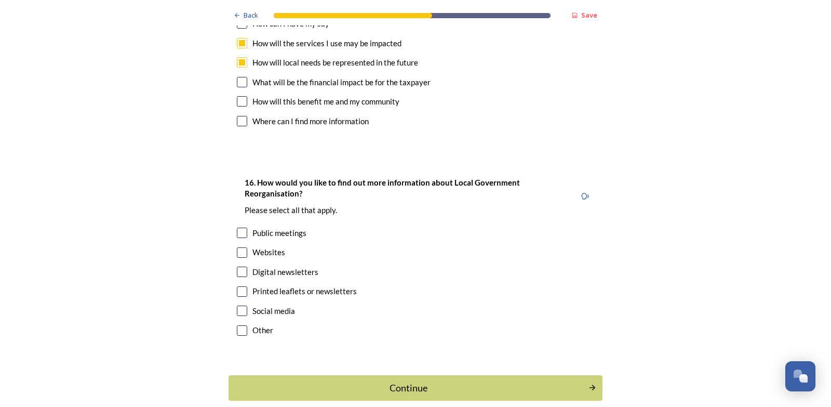
click at [237, 286] on input "checkbox" at bounding box center [242, 291] width 10 height 10
checkbox input "true"
click at [410, 381] on div "Continue" at bounding box center [409, 388] width 352 height 14
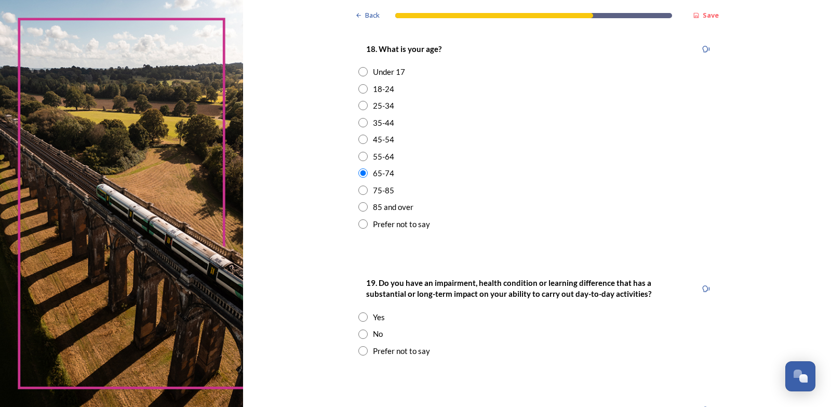
scroll to position [492, 0]
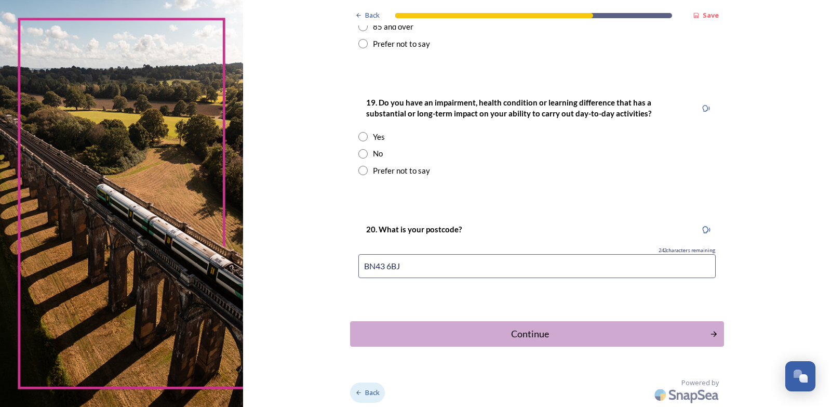
click at [366, 390] on span "Back" at bounding box center [372, 392] width 15 height 10
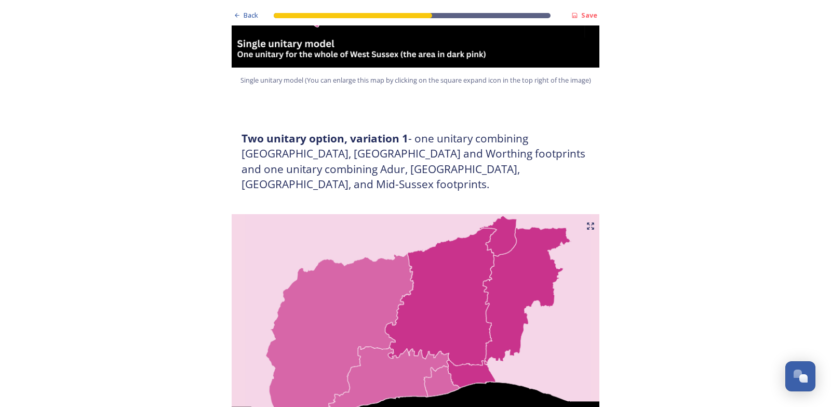
scroll to position [3276, 0]
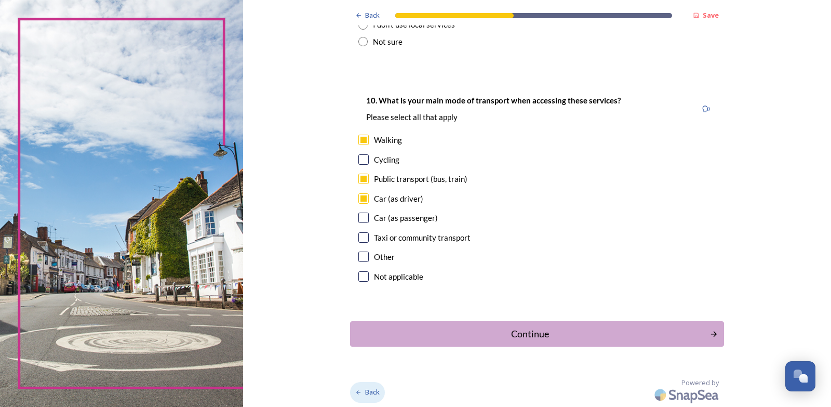
scroll to position [908, 0]
click at [365, 391] on span "Back" at bounding box center [372, 392] width 15 height 10
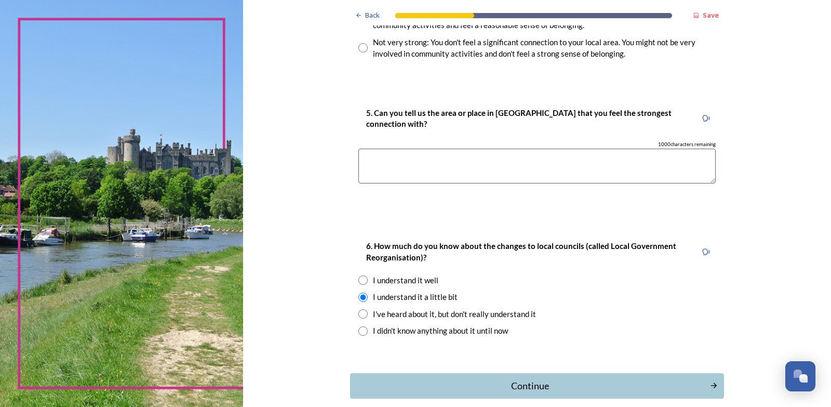
scroll to position [816, 0]
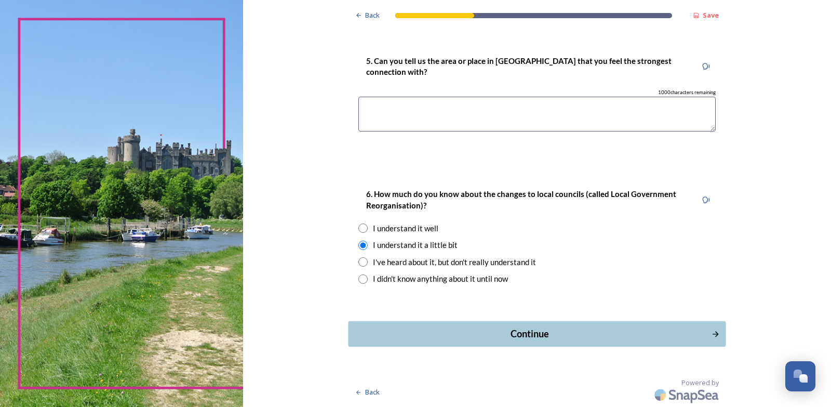
click at [712, 331] on icon "Continue" at bounding box center [715, 334] width 6 height 6
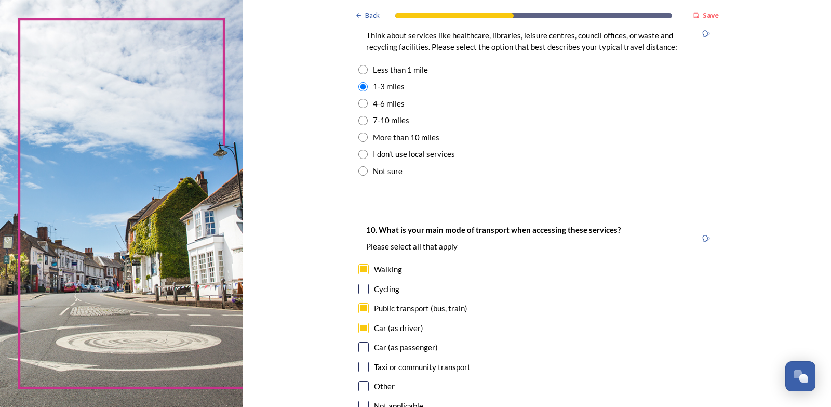
scroll to position [908, 0]
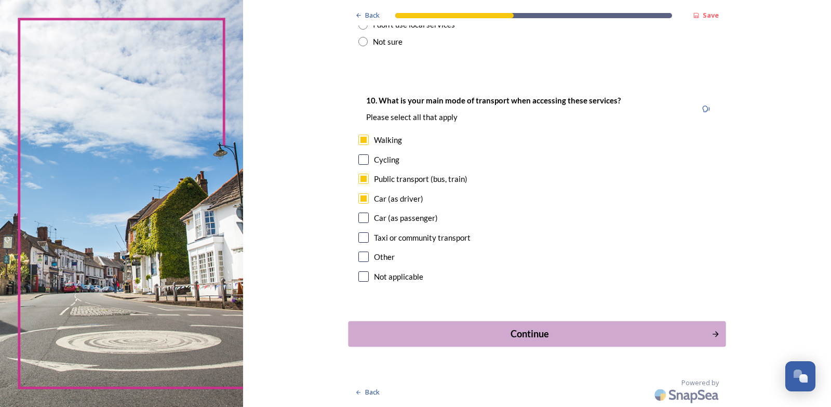
click at [711, 333] on icon "Continue" at bounding box center [715, 333] width 9 height 9
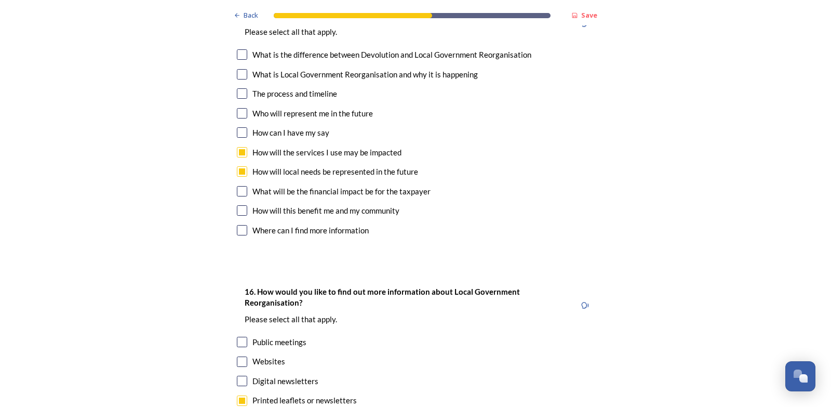
scroll to position [3271, 0]
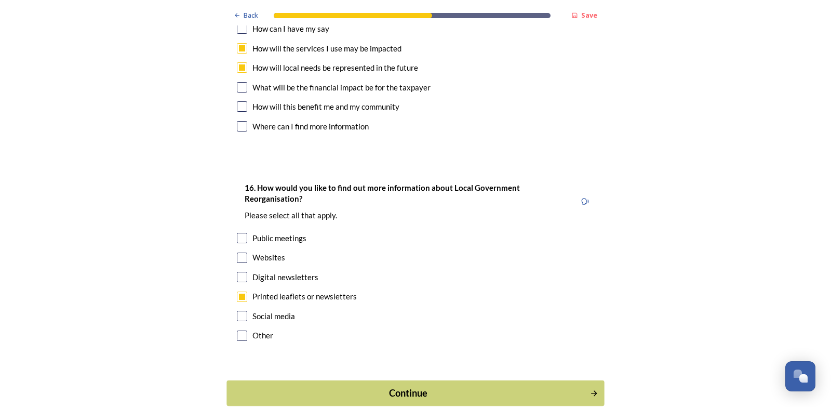
click at [418, 386] on div "Continue" at bounding box center [409, 393] width 352 height 14
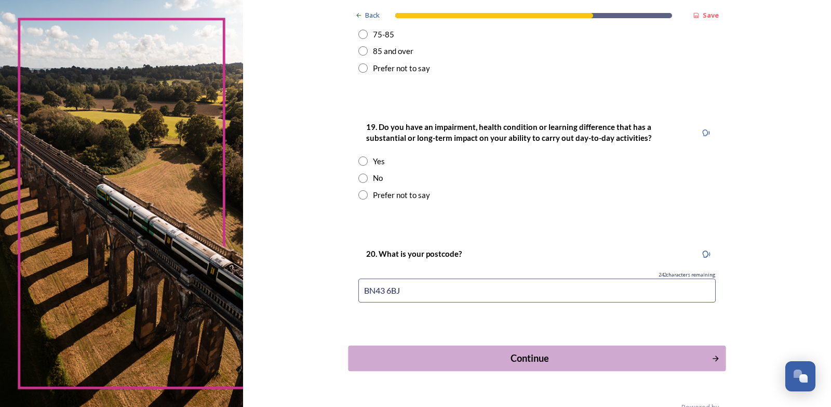
scroll to position [492, 0]
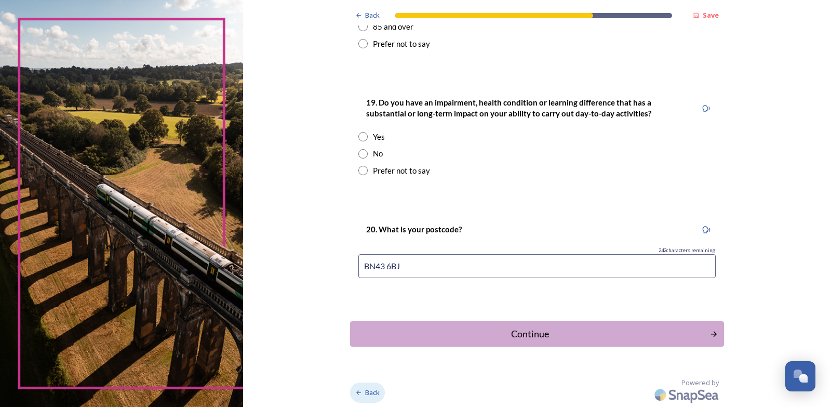
click at [365, 391] on span "Back" at bounding box center [372, 392] width 15 height 10
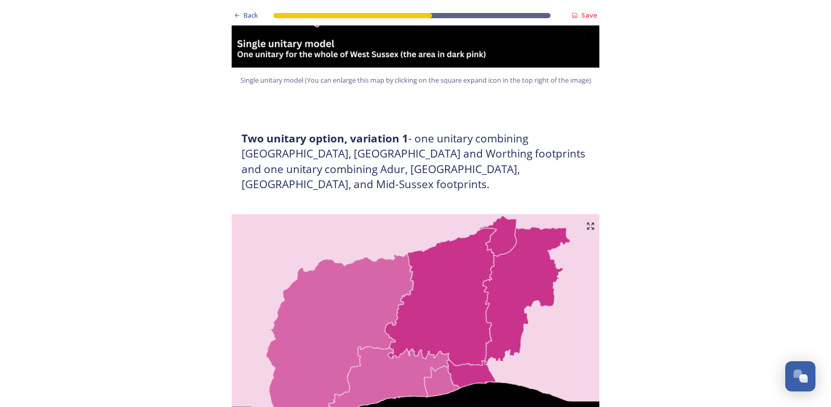
scroll to position [3276, 0]
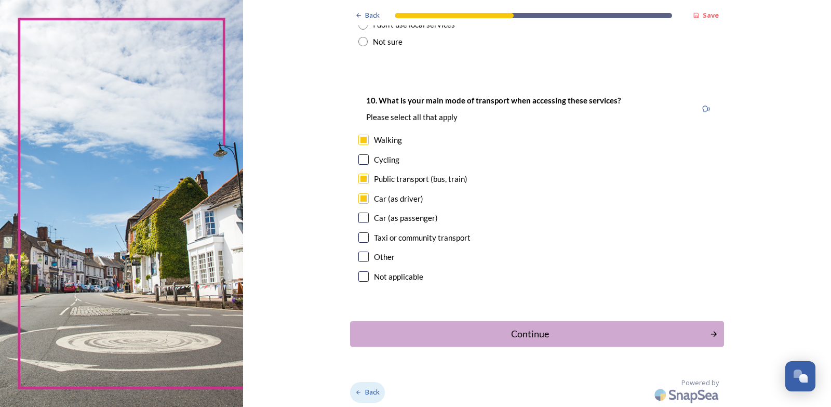
scroll to position [908, 0]
click at [374, 391] on span "Back" at bounding box center [372, 392] width 15 height 10
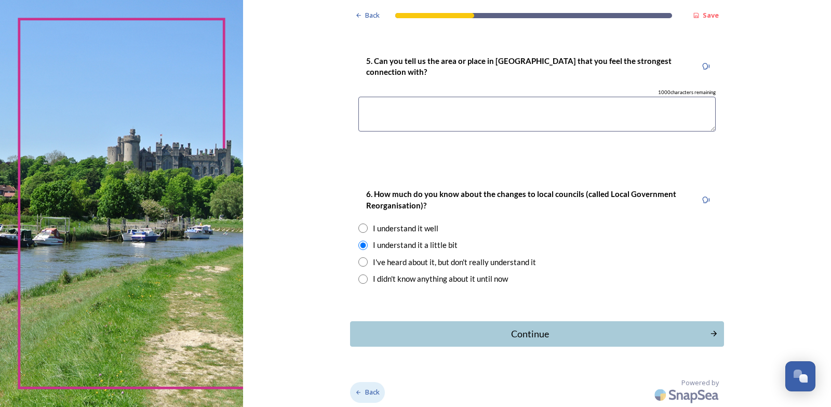
scroll to position [816, 0]
click at [374, 391] on span "Back" at bounding box center [372, 392] width 15 height 10
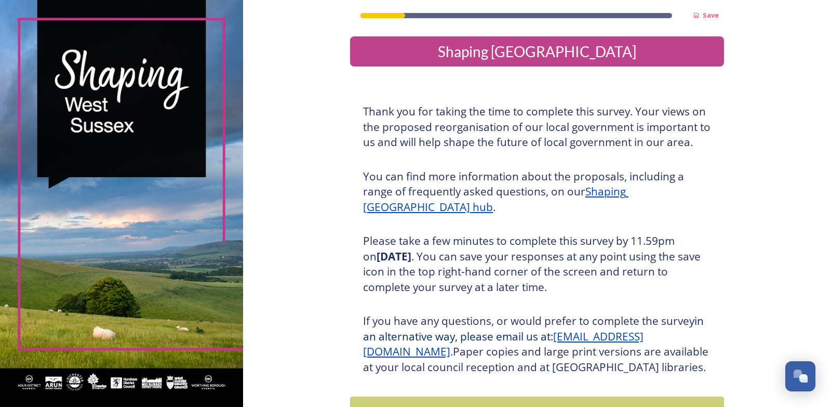
scroll to position [92, 0]
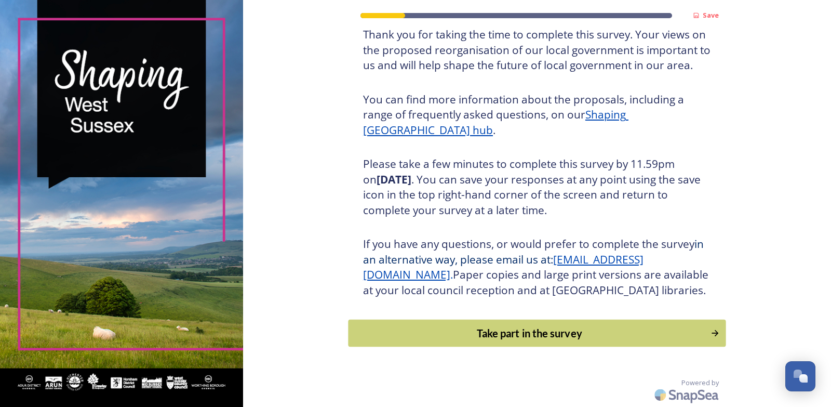
click at [710, 331] on icon "Continue" at bounding box center [715, 333] width 10 height 10
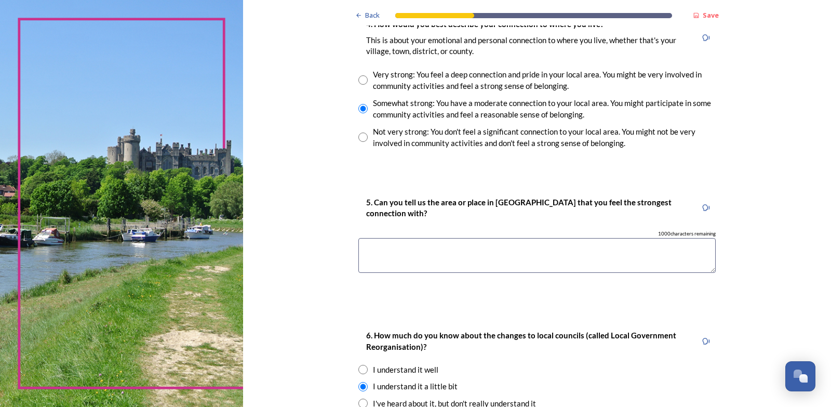
scroll to position [816, 0]
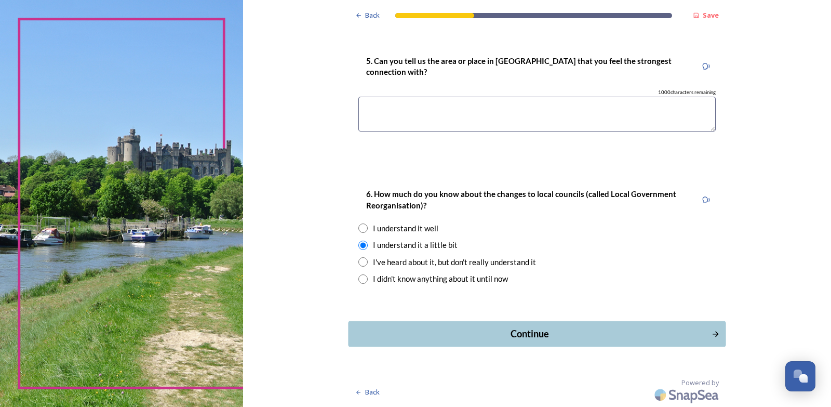
click at [711, 333] on icon "Continue" at bounding box center [715, 333] width 9 height 9
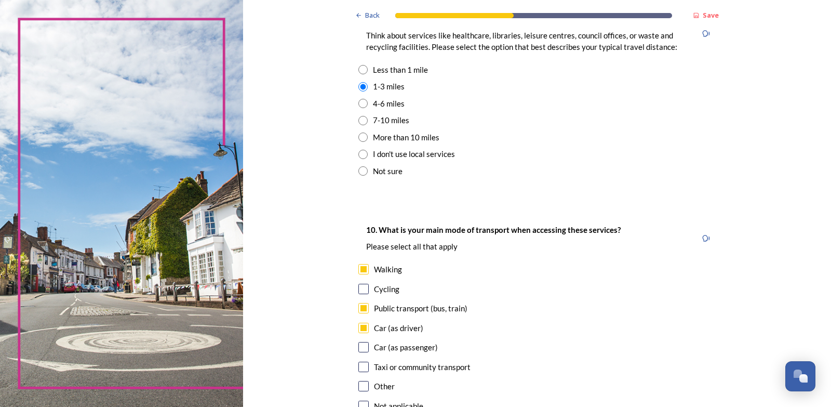
scroll to position [908, 0]
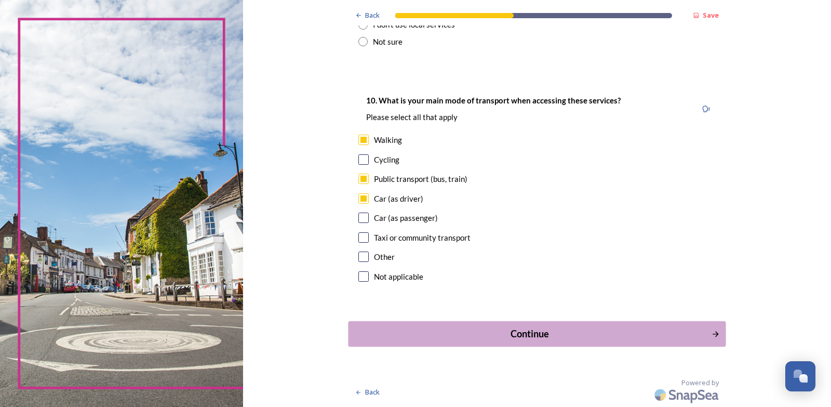
click at [711, 331] on icon "Continue" at bounding box center [715, 333] width 9 height 9
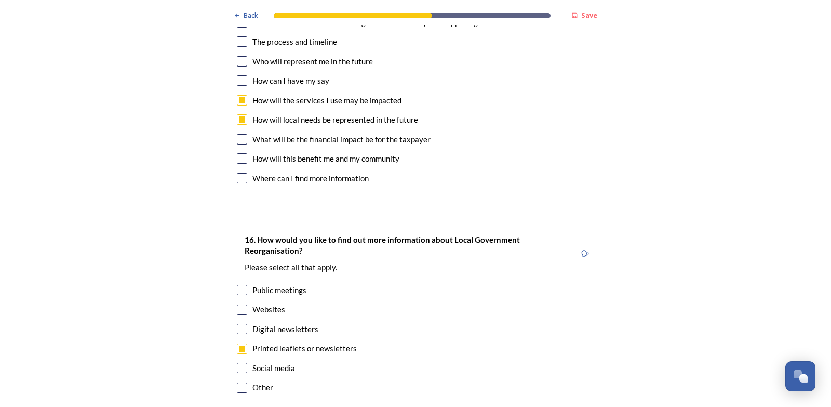
scroll to position [3276, 0]
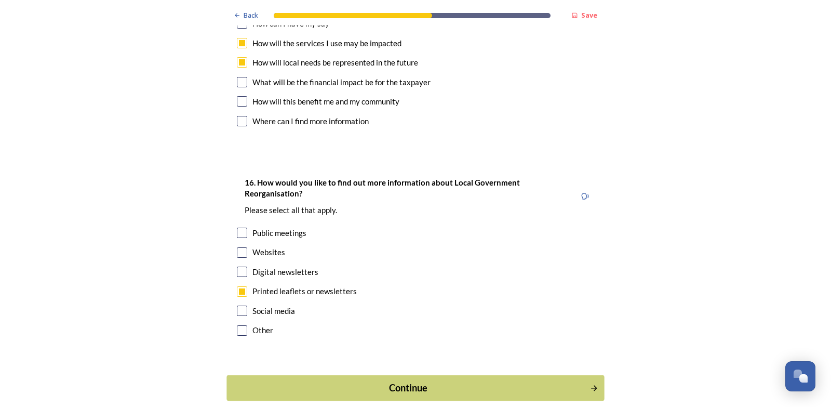
click at [454, 381] on div "Continue" at bounding box center [409, 388] width 352 height 14
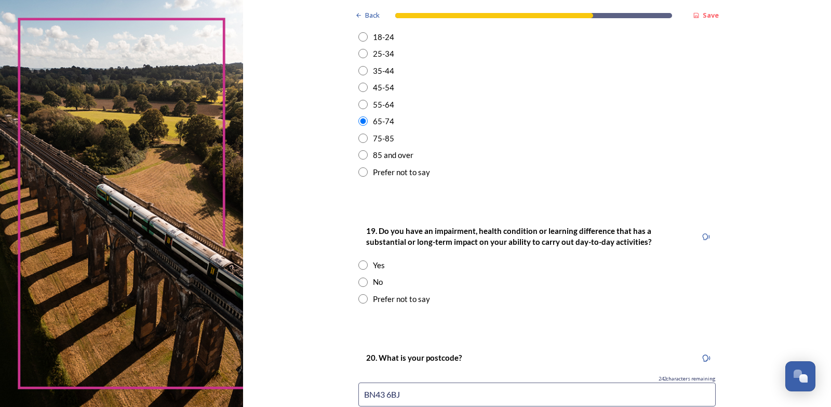
scroll to position [492, 0]
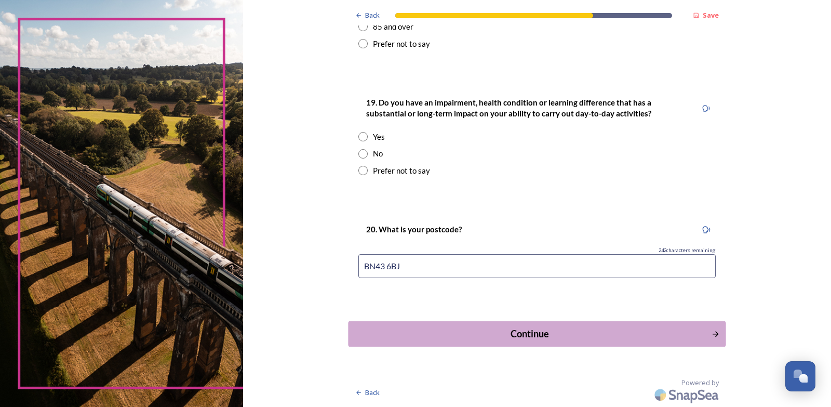
click at [529, 328] on div "Continue" at bounding box center [530, 334] width 352 height 14
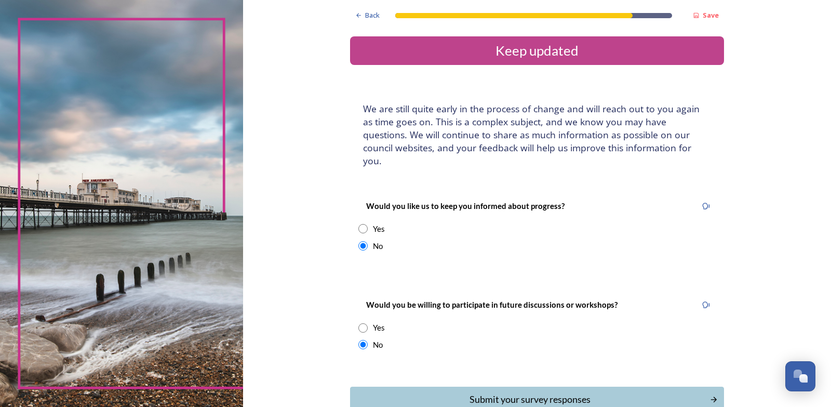
scroll to position [52, 0]
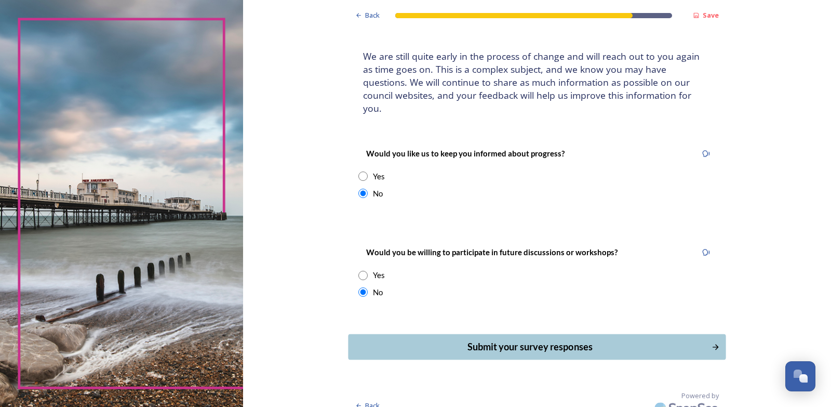
click at [532, 340] on div "Submit your survey responses" at bounding box center [530, 347] width 352 height 14
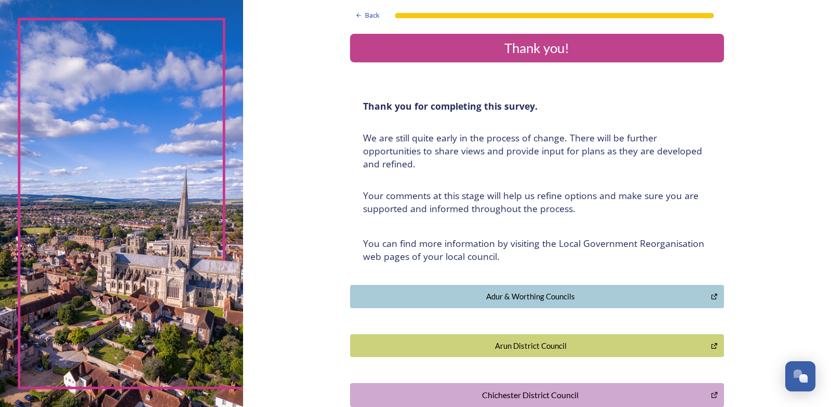
scroll to position [0, 0]
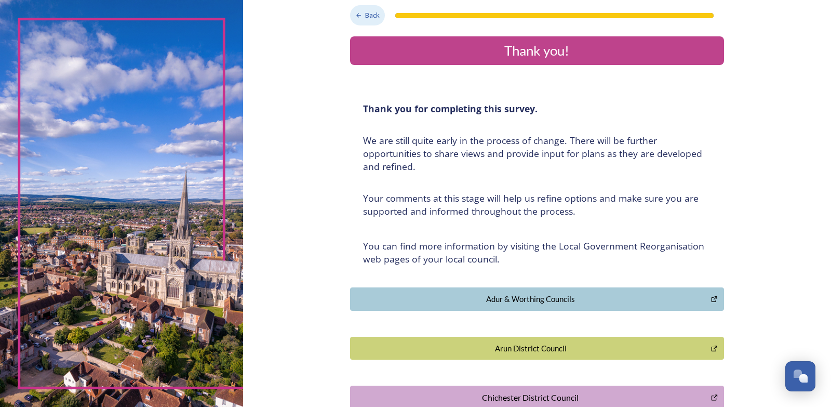
click at [365, 16] on span "Back" at bounding box center [372, 15] width 15 height 10
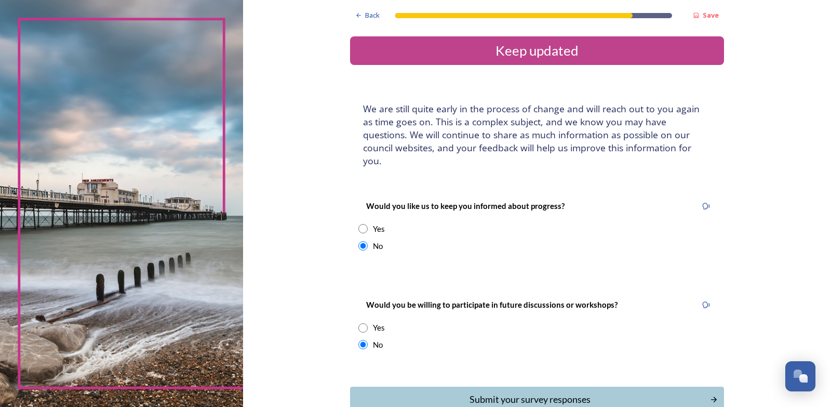
scroll to position [52, 0]
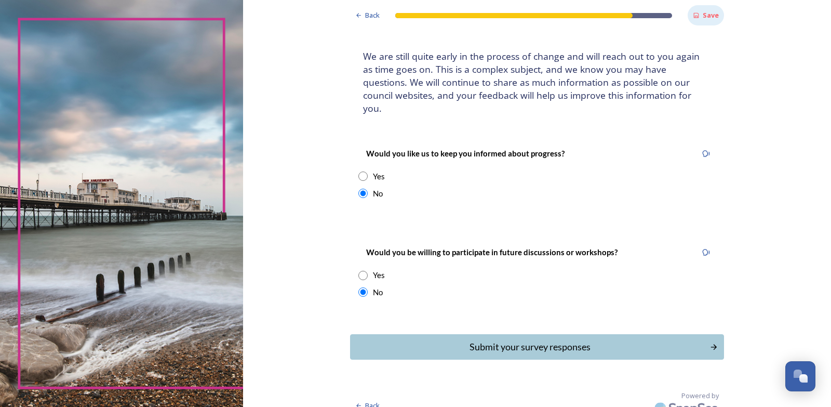
click at [703, 12] on strong "Save" at bounding box center [711, 14] width 16 height 9
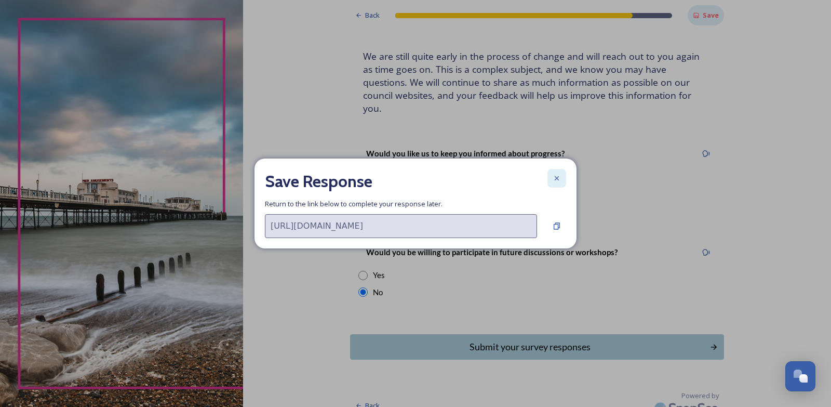
click at [554, 174] on icon at bounding box center [556, 178] width 8 height 8
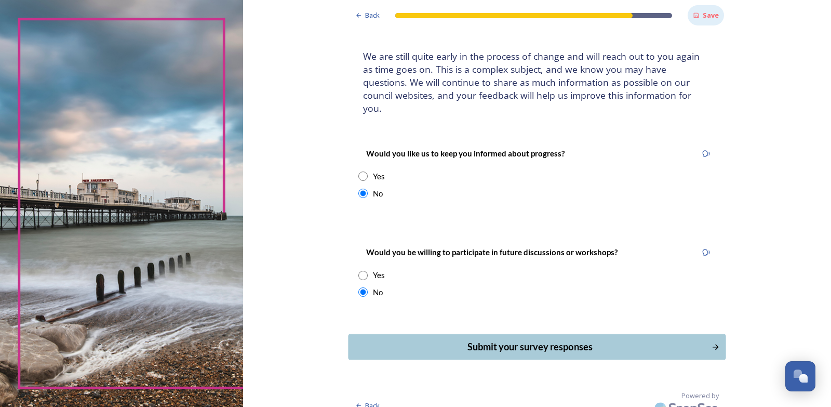
click at [551, 340] on div "Submit your survey responses" at bounding box center [530, 347] width 352 height 14
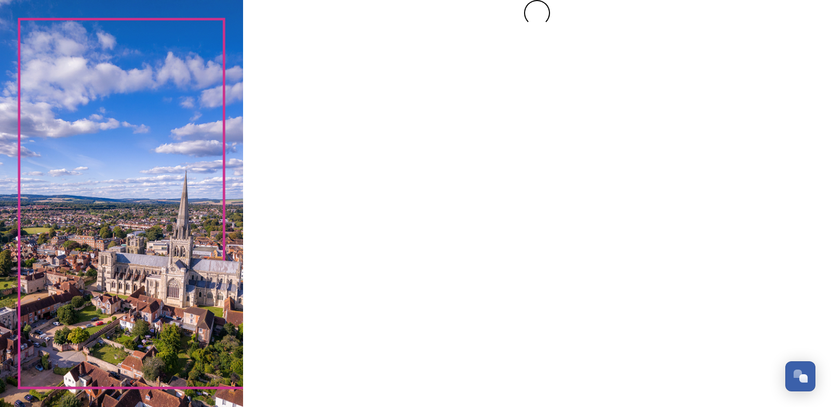
scroll to position [0, 0]
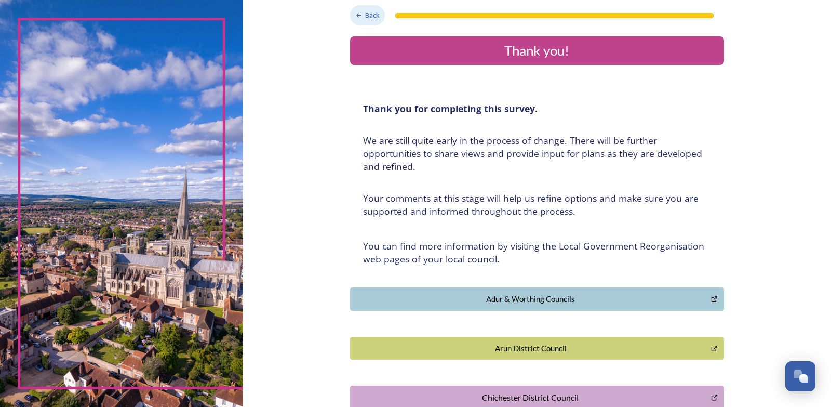
click at [365, 16] on span "Back" at bounding box center [372, 15] width 15 height 10
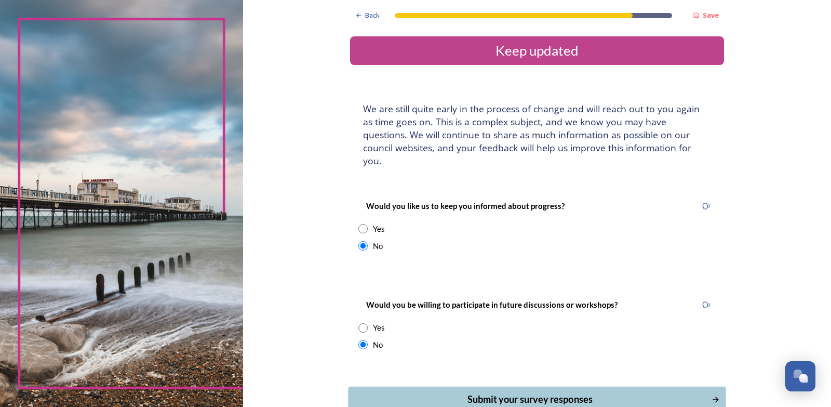
click at [568, 392] on div "Submit your survey responses" at bounding box center [530, 399] width 352 height 14
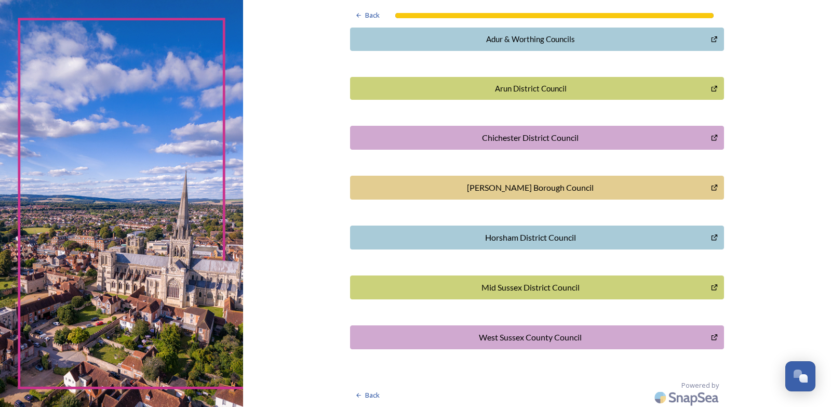
scroll to position [262, 0]
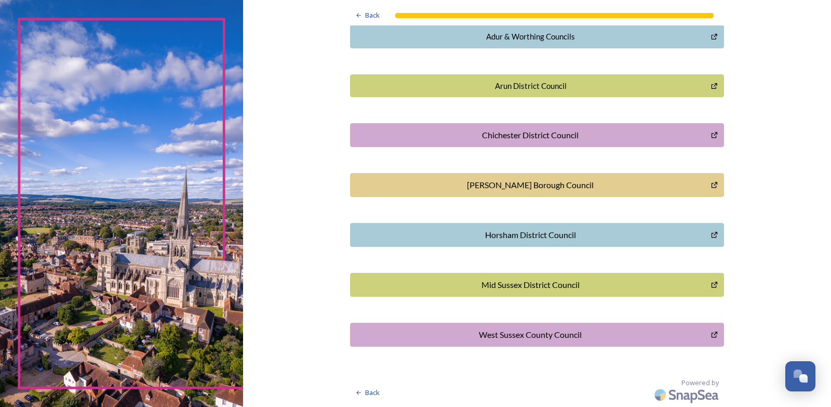
click at [535, 37] on div "Adur & Worthing Councils" at bounding box center [531, 37] width 350 height 12
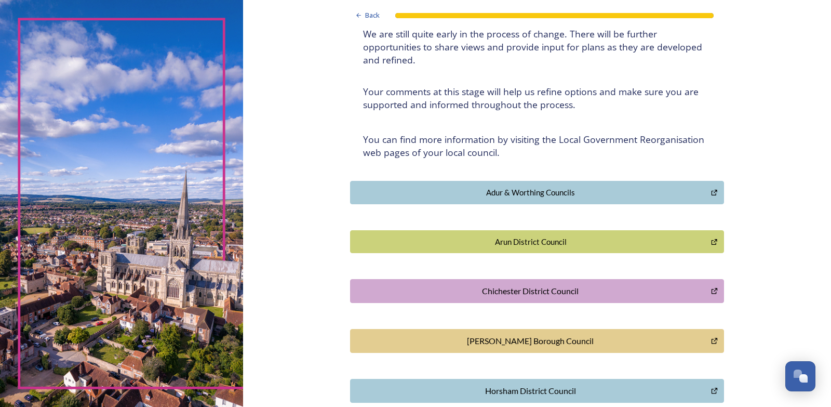
scroll to position [0, 0]
